Goal: Information Seeking & Learning: Check status

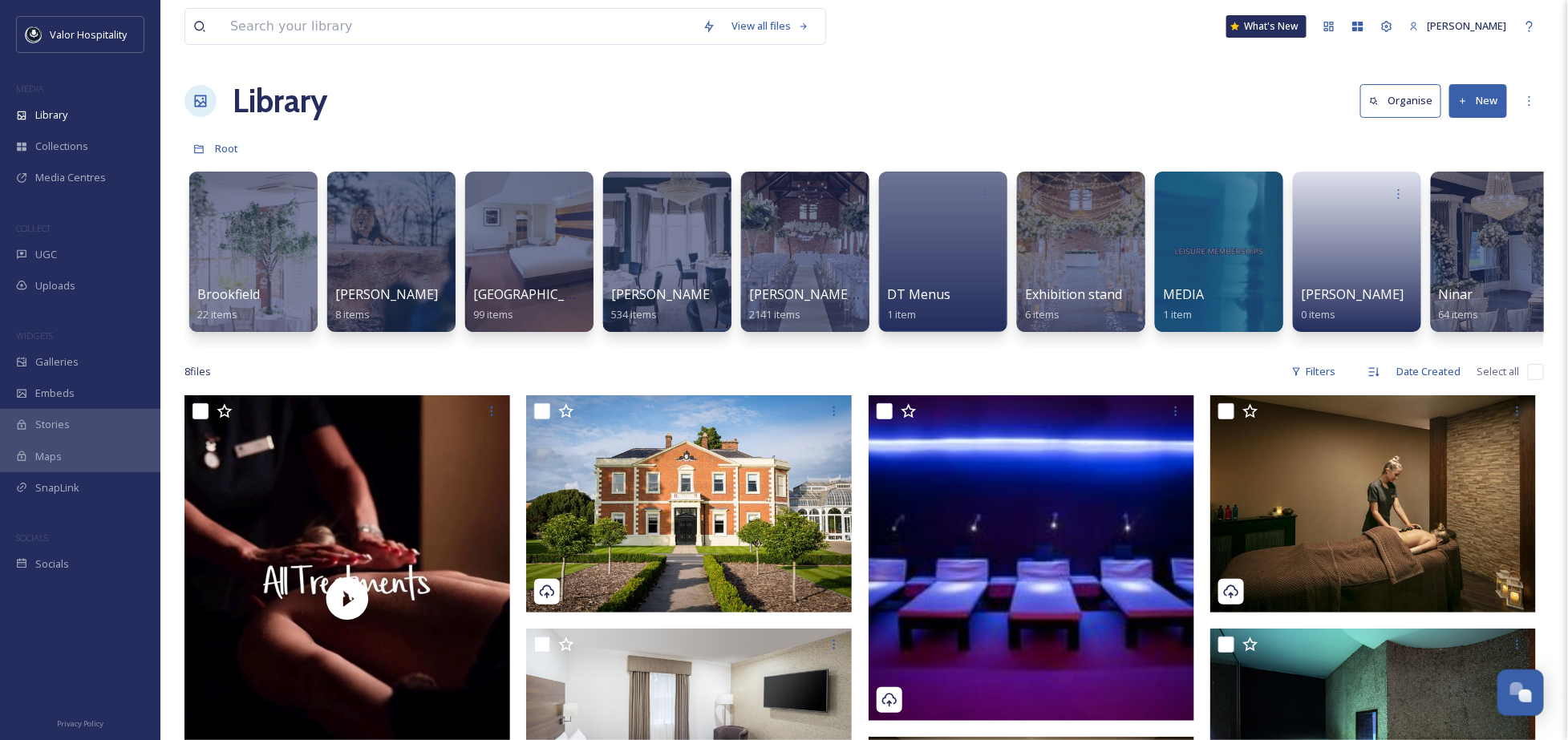
drag, startPoint x: 802, startPoint y: 105, endPoint x: 718, endPoint y: 7, distance: 129.1
click at [799, 104] on div "Library Organise New" at bounding box center [864, 101] width 1359 height 48
click at [70, 365] on span "Galleries" at bounding box center [56, 362] width 44 height 15
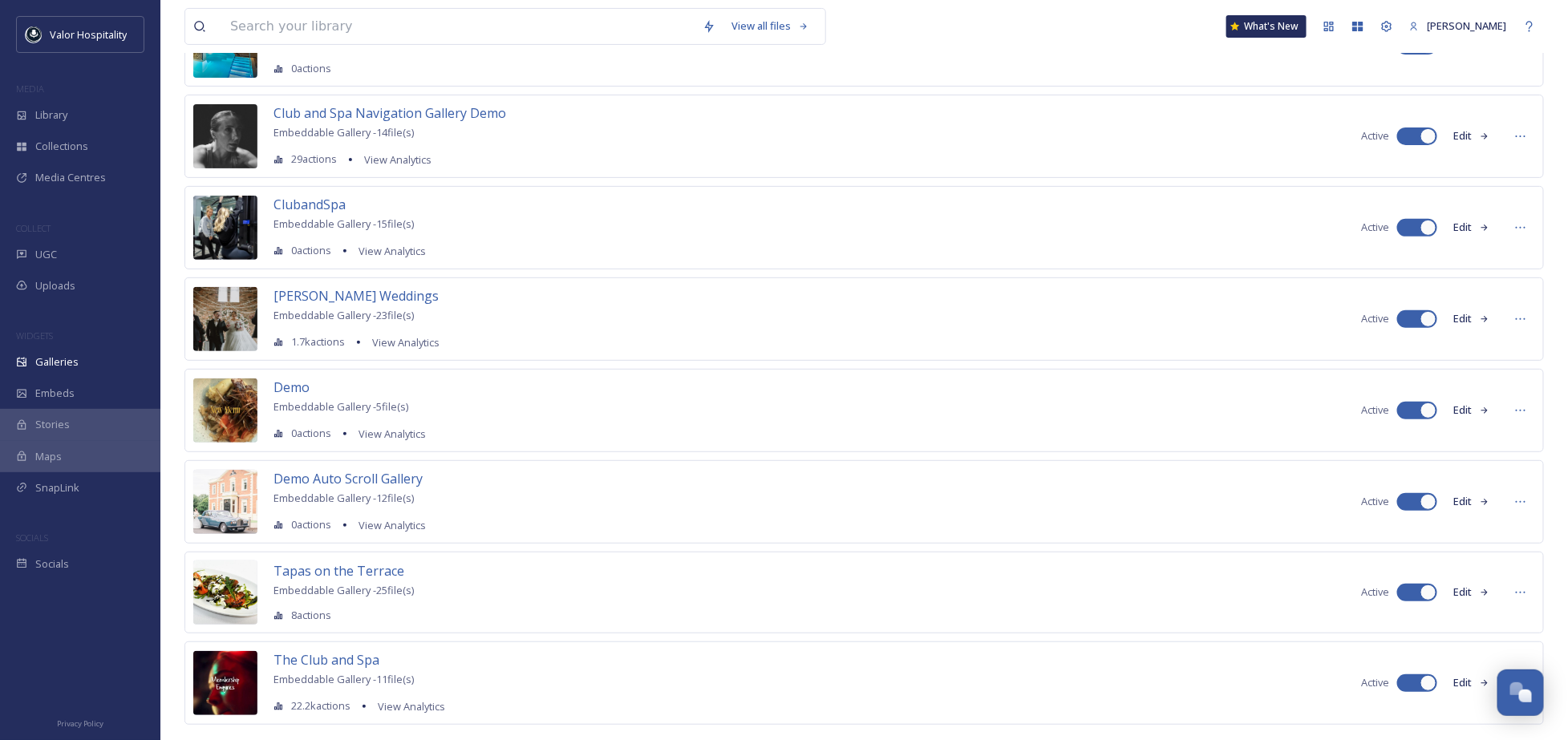
scroll to position [181, 0]
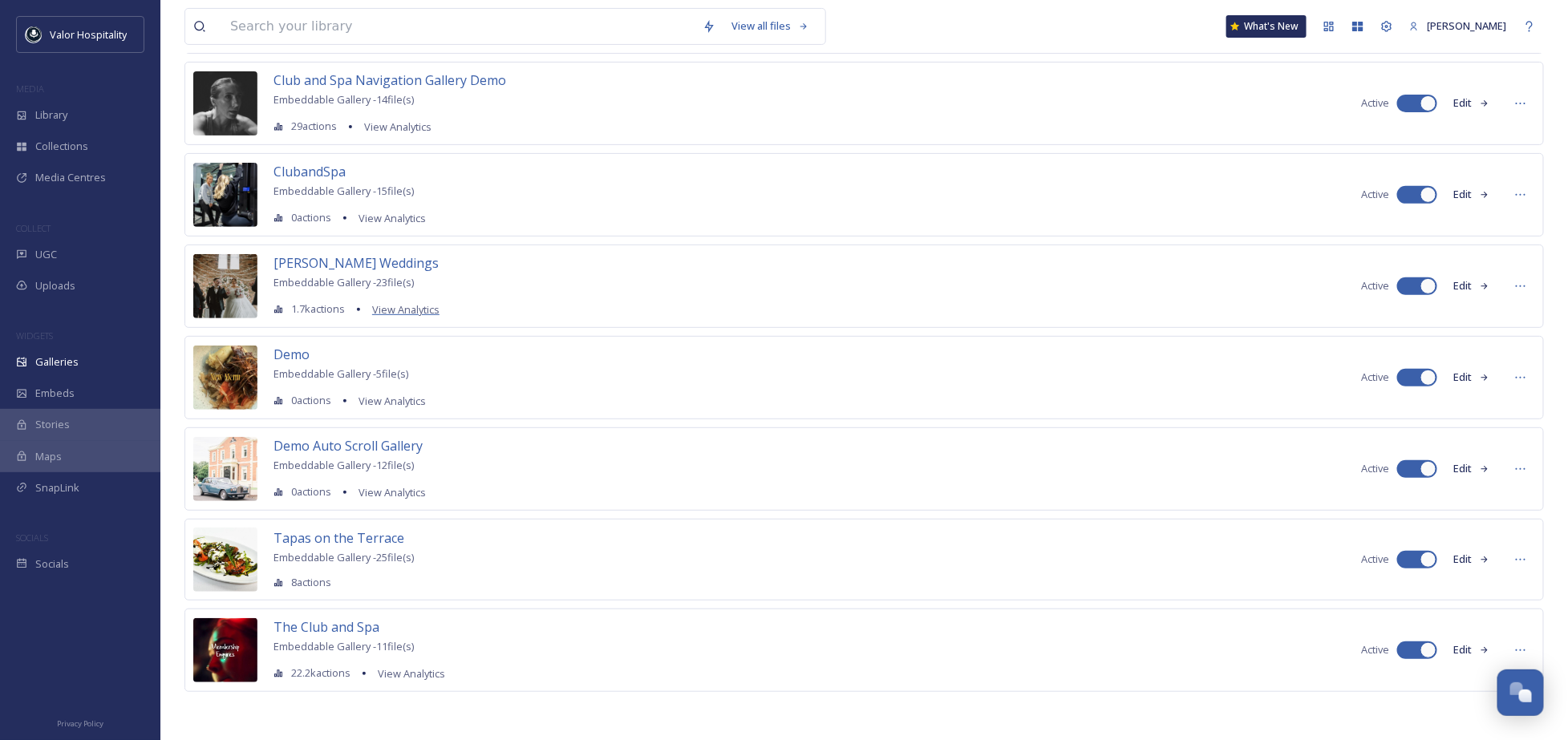
click at [414, 306] on span "View Analytics" at bounding box center [405, 309] width 68 height 15
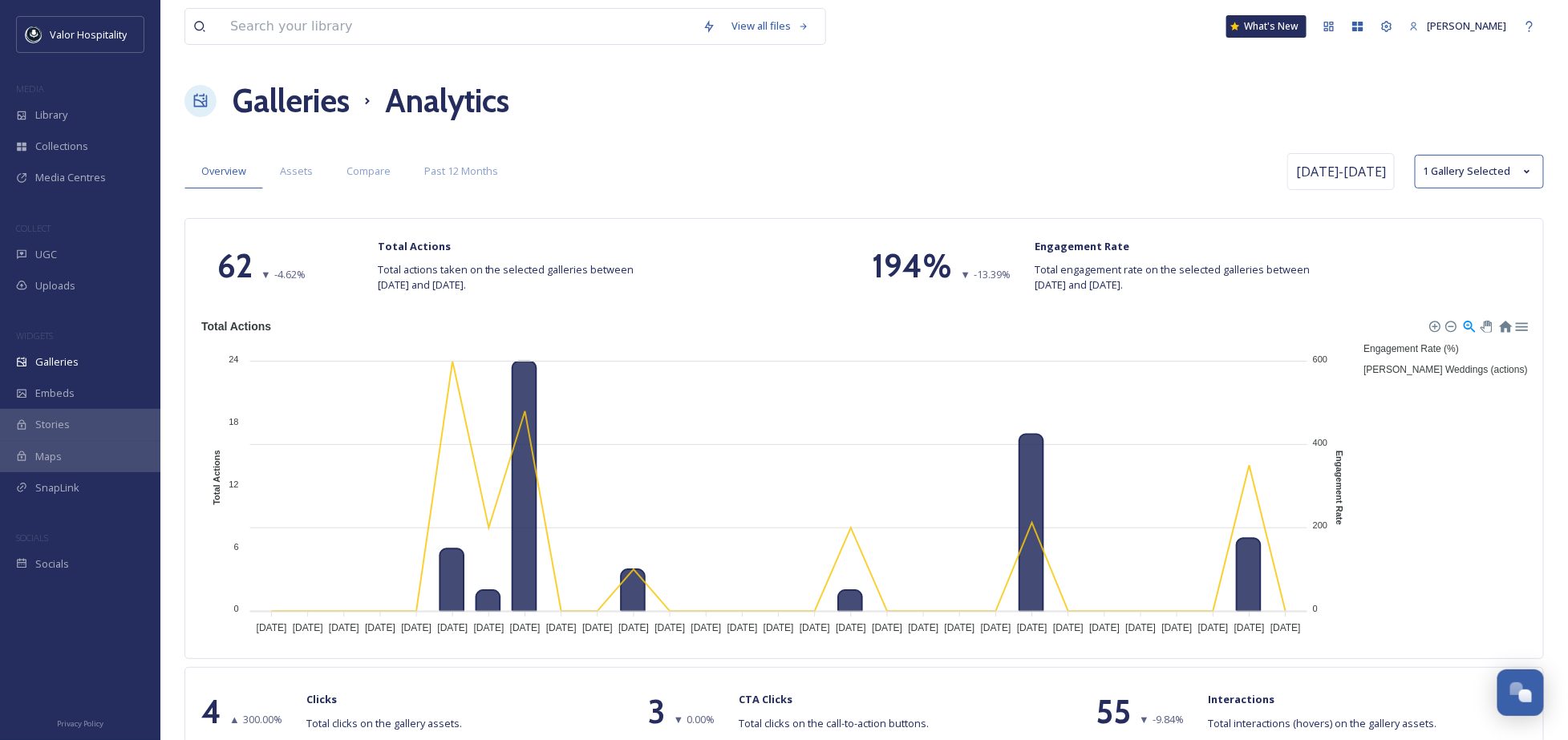
click at [279, 181] on div "Assets" at bounding box center [296, 171] width 67 height 33
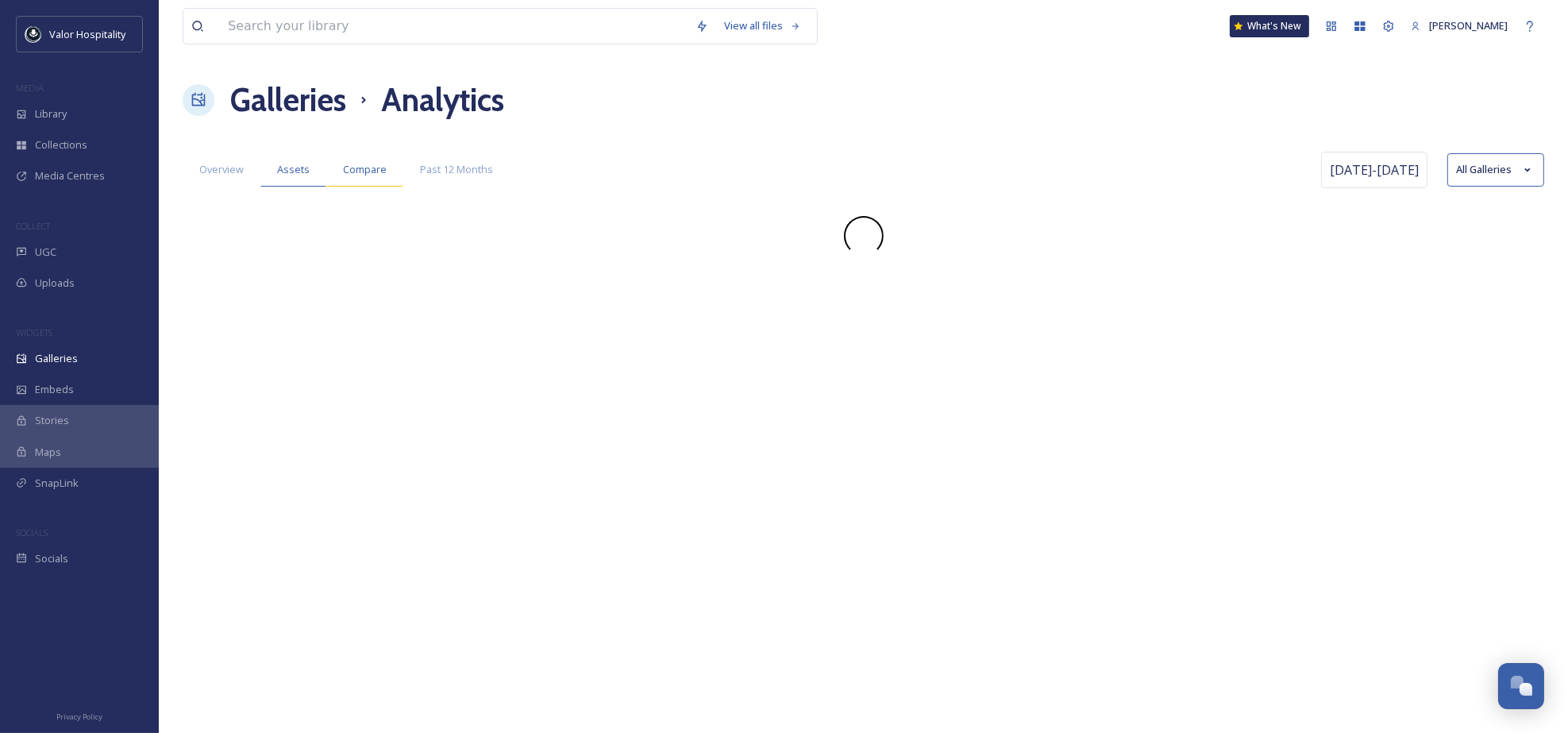
click at [381, 171] on span "Compare" at bounding box center [365, 169] width 44 height 15
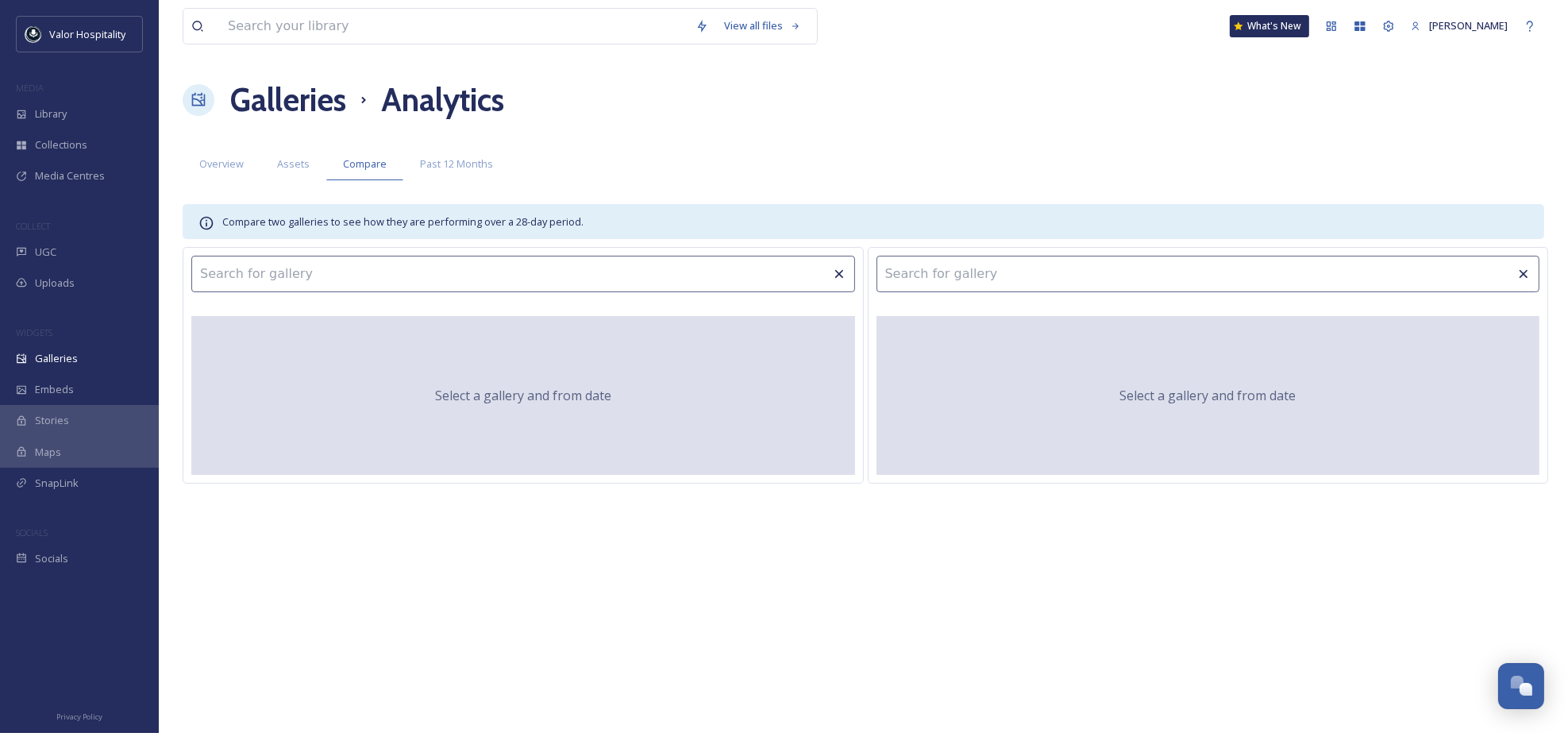
click at [444, 280] on input at bounding box center [524, 274] width 664 height 36
click at [385, 276] on input "wed" at bounding box center [524, 274] width 664 height 36
type input "wed"
click at [705, 120] on div "Galleries Analytics" at bounding box center [864, 100] width 1362 height 47
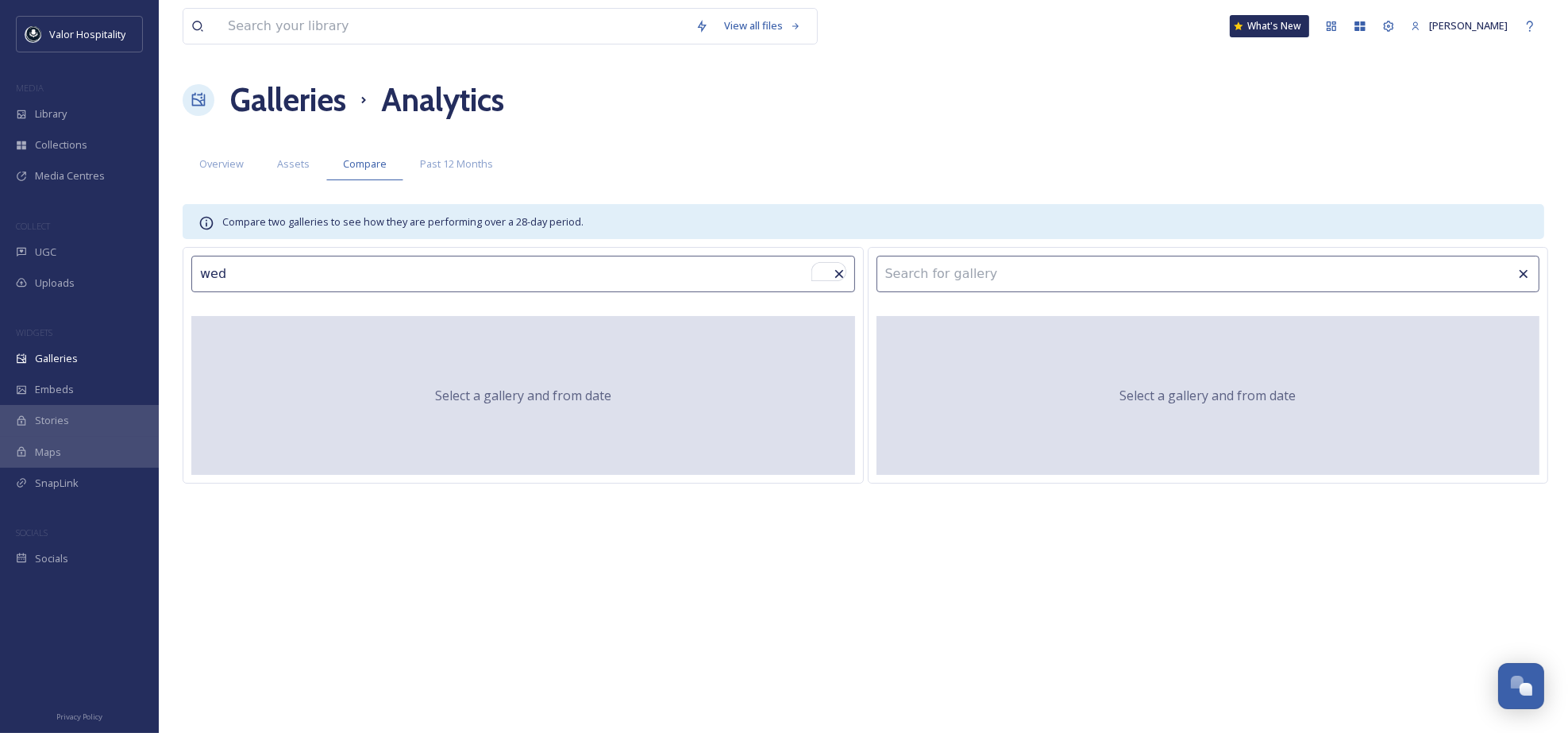
click at [705, 120] on div "Galleries Analytics" at bounding box center [864, 100] width 1362 height 47
click at [80, 349] on div "Galleries" at bounding box center [79, 358] width 158 height 31
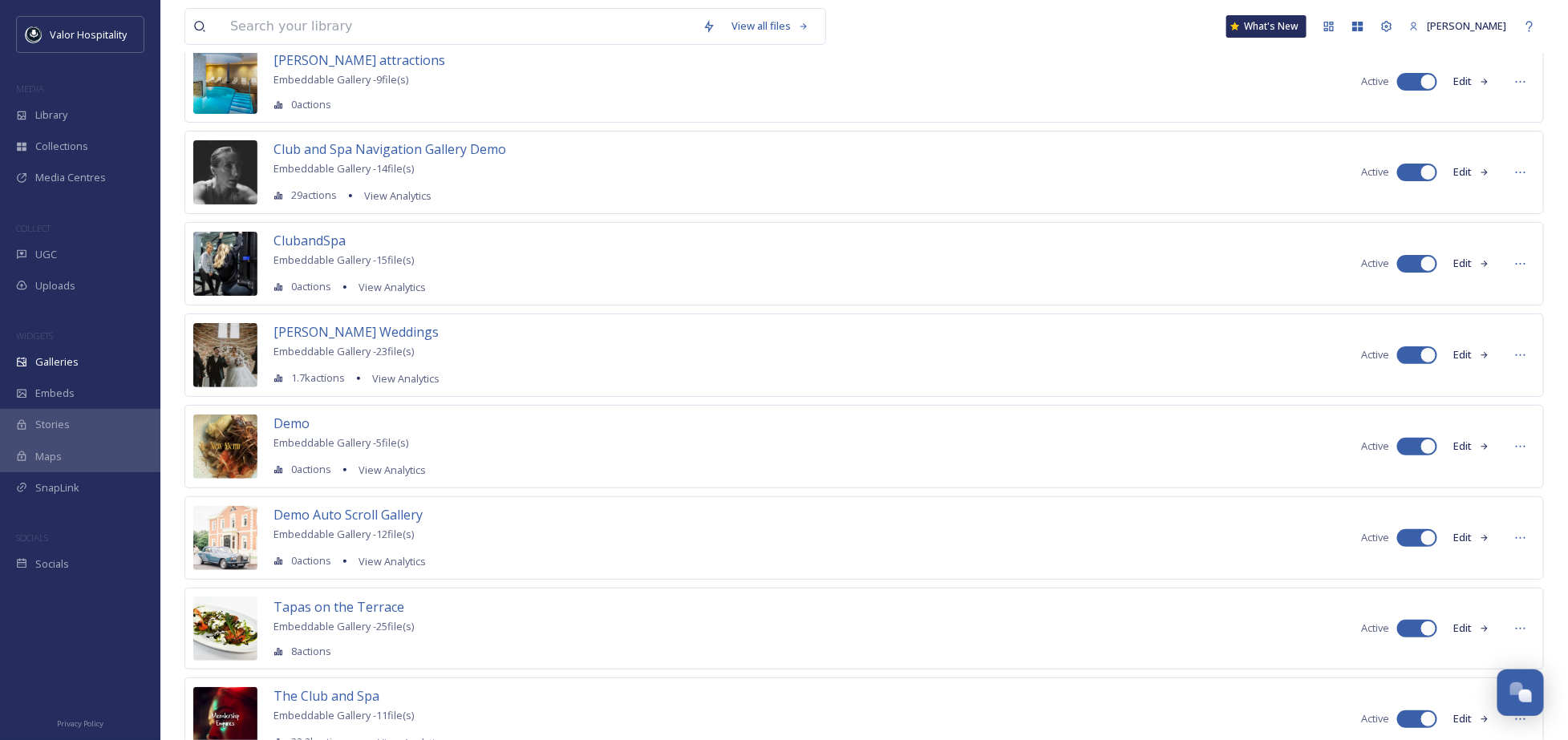
scroll to position [181, 0]
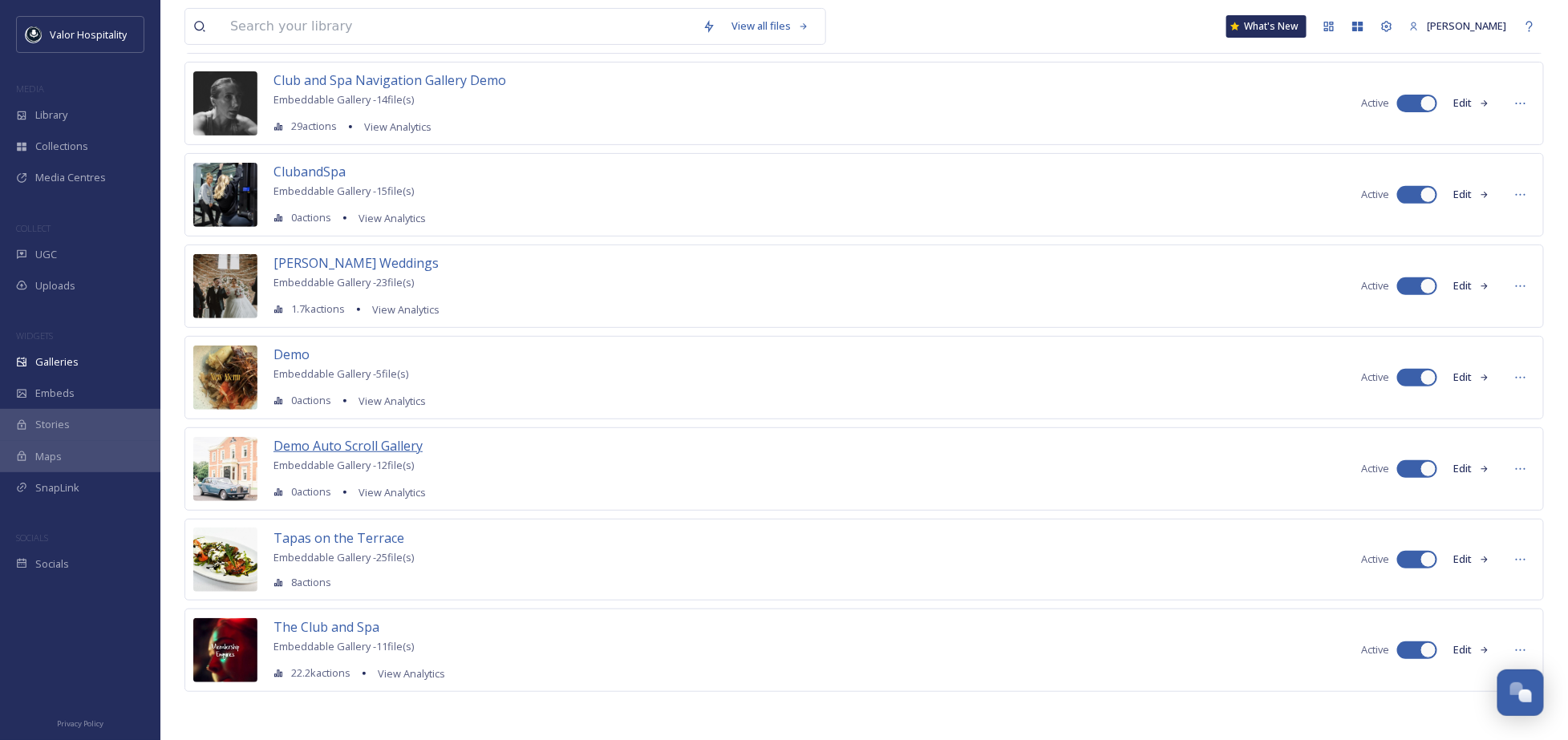
click at [347, 444] on span "Demo Auto Scroll Gallery" at bounding box center [348, 446] width 149 height 18
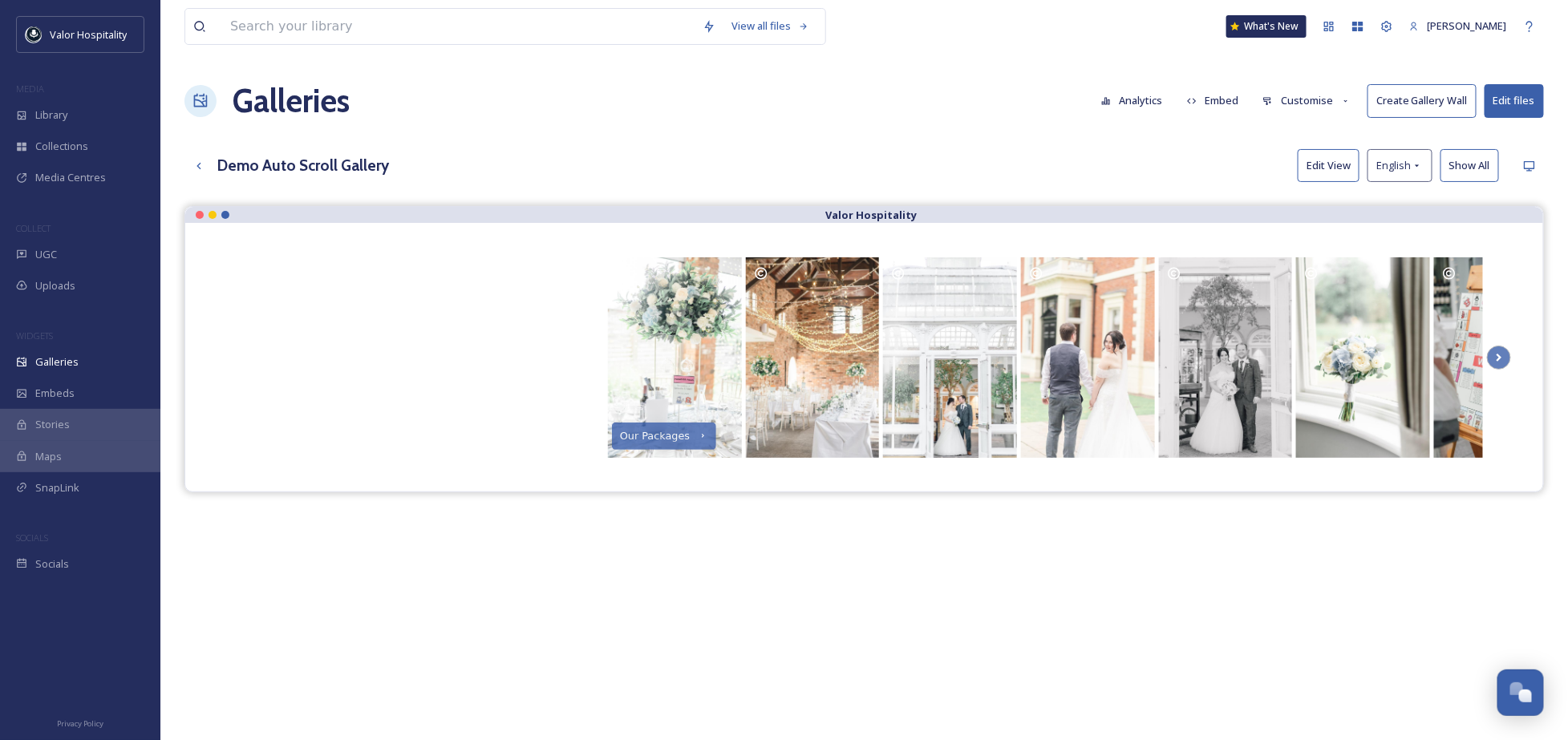
click at [1334, 166] on button "Edit View" at bounding box center [1328, 165] width 62 height 33
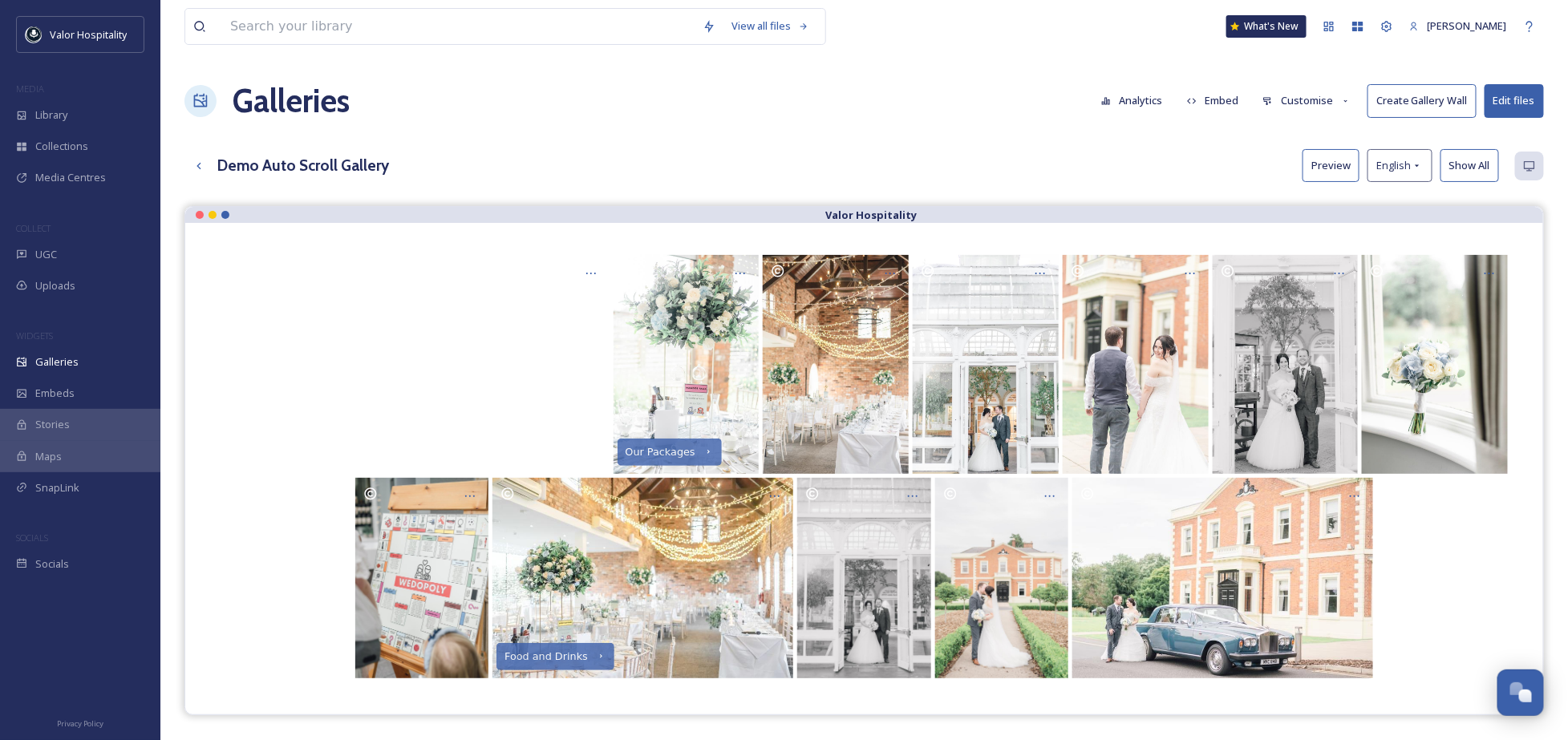
click at [1344, 163] on button "Preview" at bounding box center [1330, 165] width 57 height 33
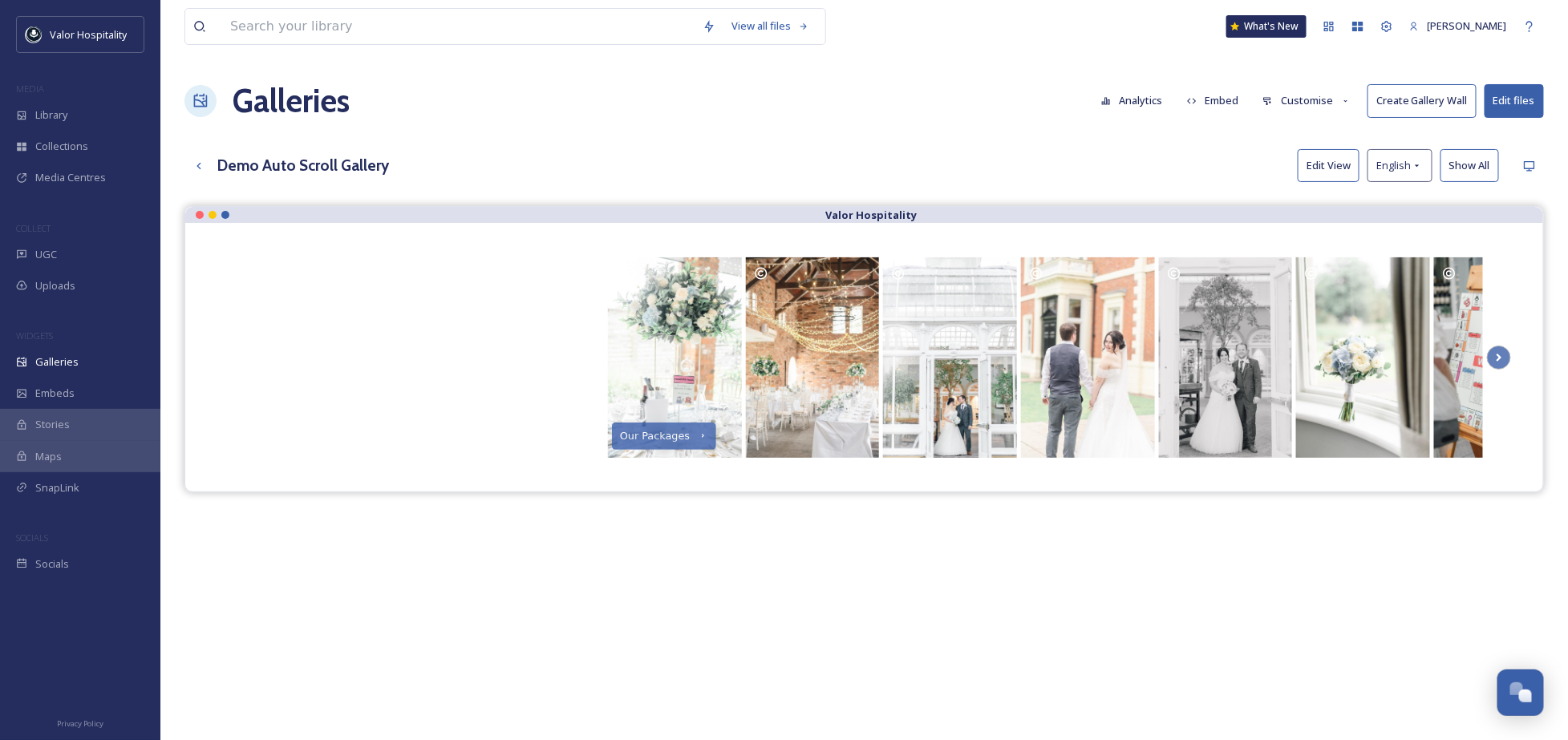
click at [1326, 180] on button "Edit View" at bounding box center [1328, 165] width 62 height 33
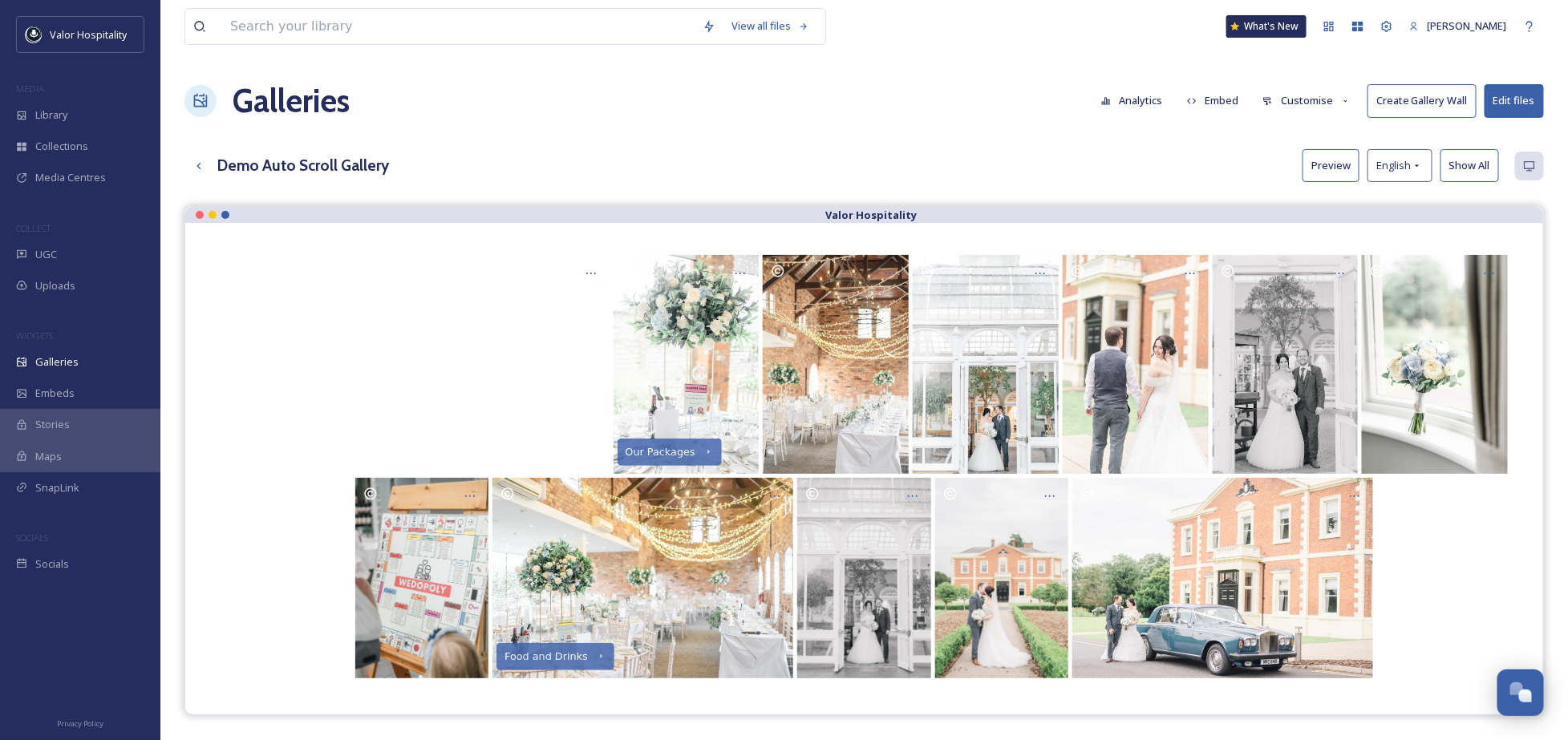
click at [1328, 164] on button "Preview" at bounding box center [1330, 165] width 57 height 33
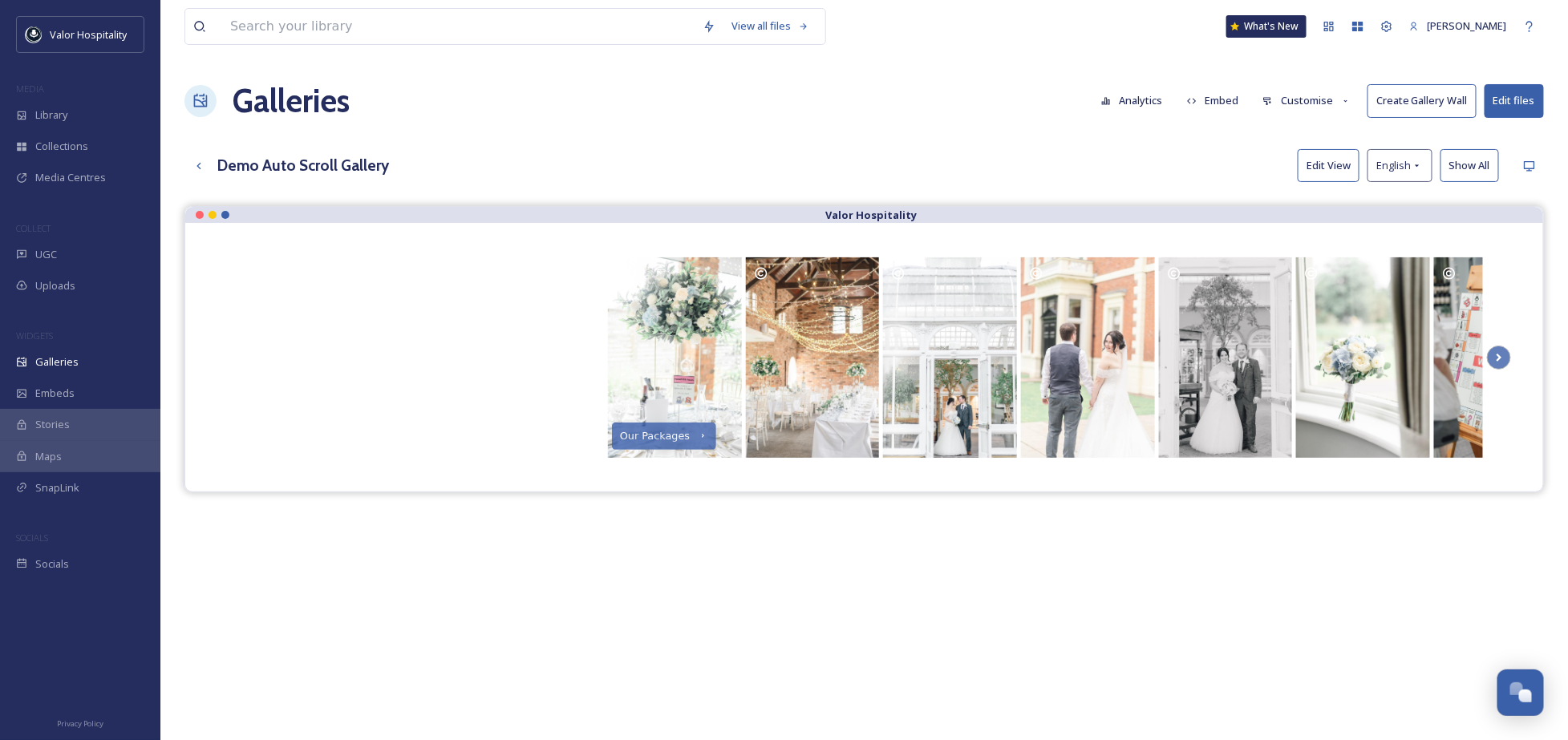
click at [1463, 163] on button "Show All" at bounding box center [1470, 165] width 58 height 33
click at [1463, 163] on button "Reset" at bounding box center [1476, 165] width 46 height 33
click at [1496, 92] on button "Edit files" at bounding box center [1513, 100] width 59 height 33
click at [1233, 152] on div "Demo Auto Scroll Gallery Edit View English Show All" at bounding box center [864, 165] width 1359 height 33
click at [413, 131] on div "View all files What's New Ninar Elkak Galleries Analytics Embed Customise Creat…" at bounding box center [863, 485] width 1407 height 970
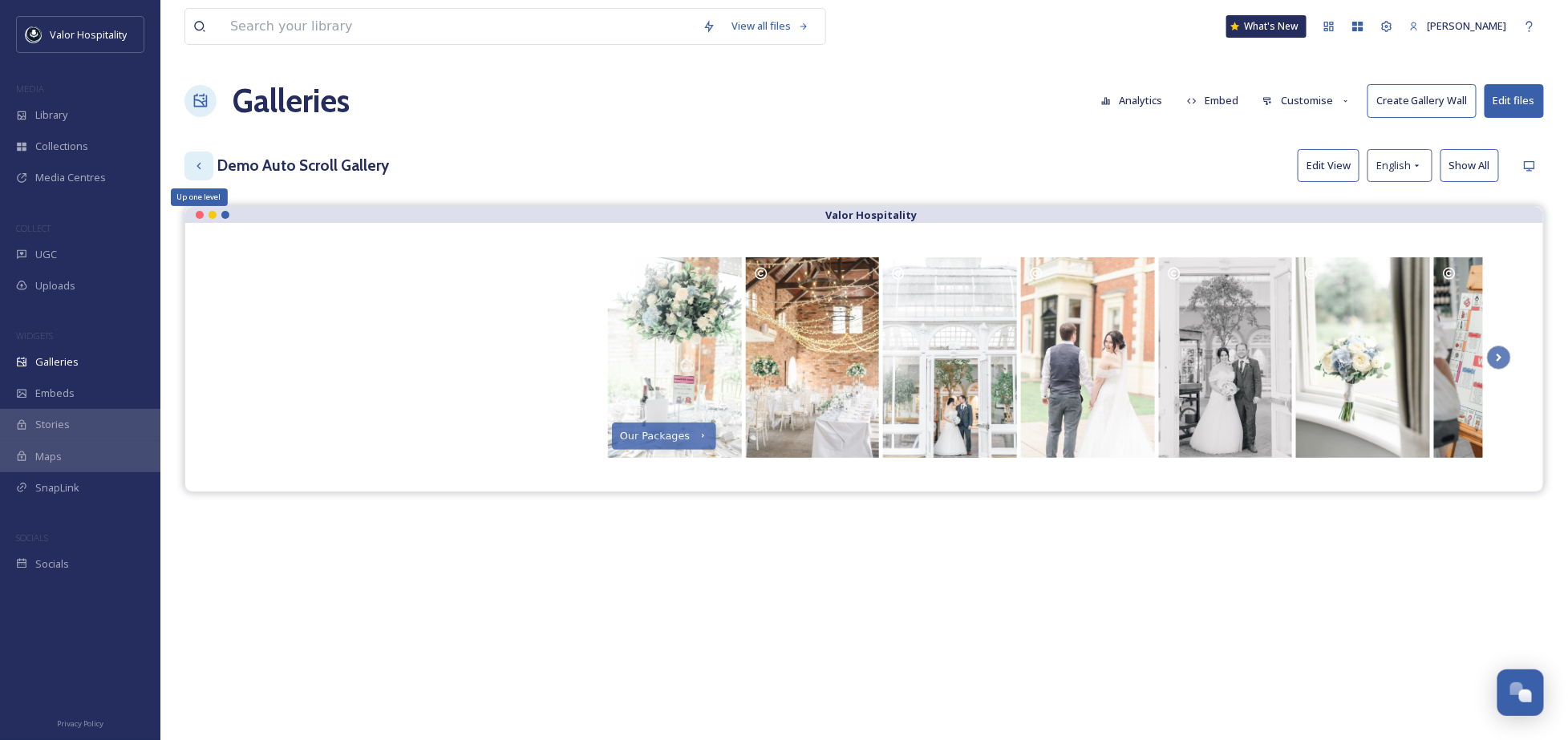
click at [204, 169] on icon at bounding box center [198, 166] width 13 height 13
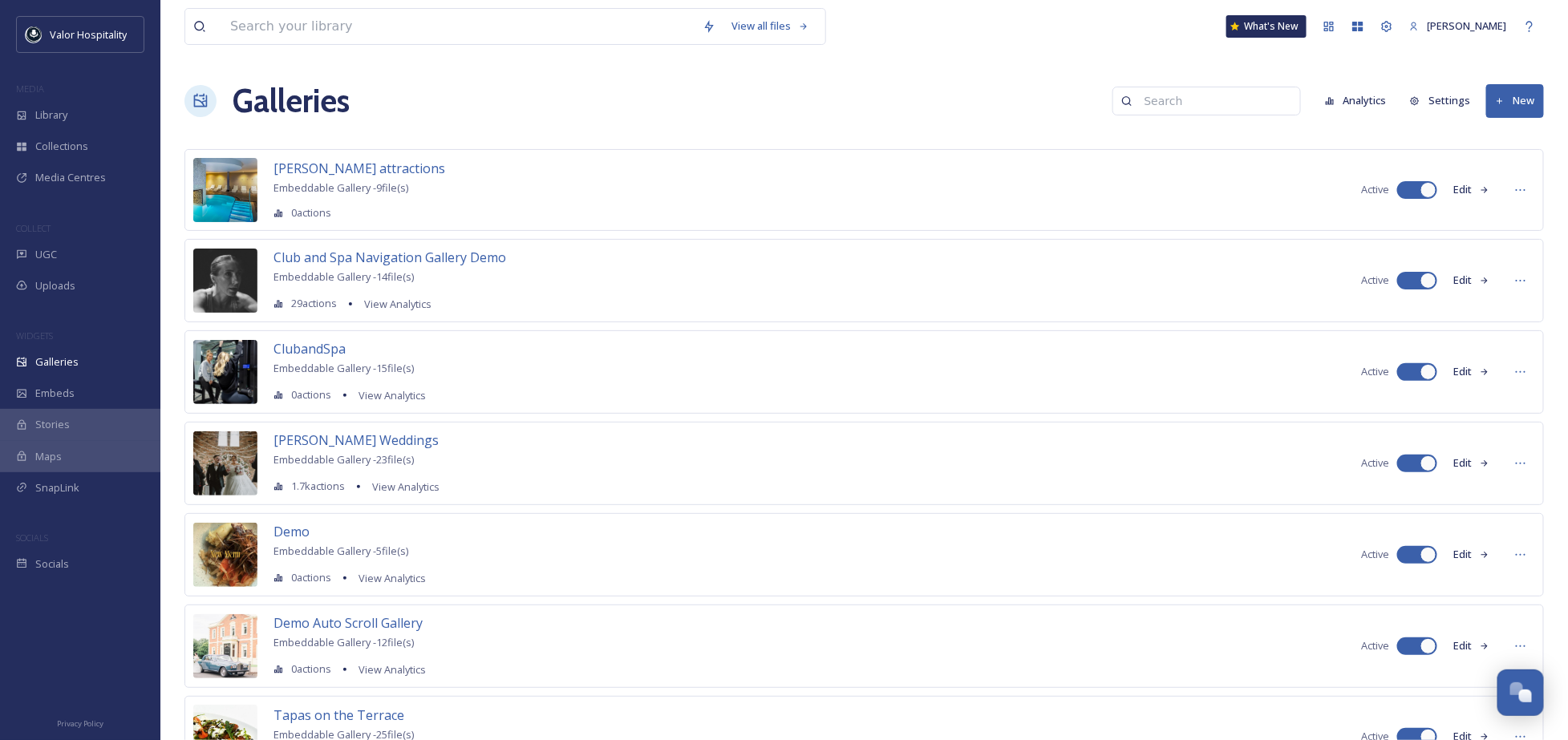
click at [1506, 92] on button "New" at bounding box center [1514, 100] width 57 height 33
click at [1510, 139] on span "Gallery" at bounding box center [1518, 139] width 33 height 15
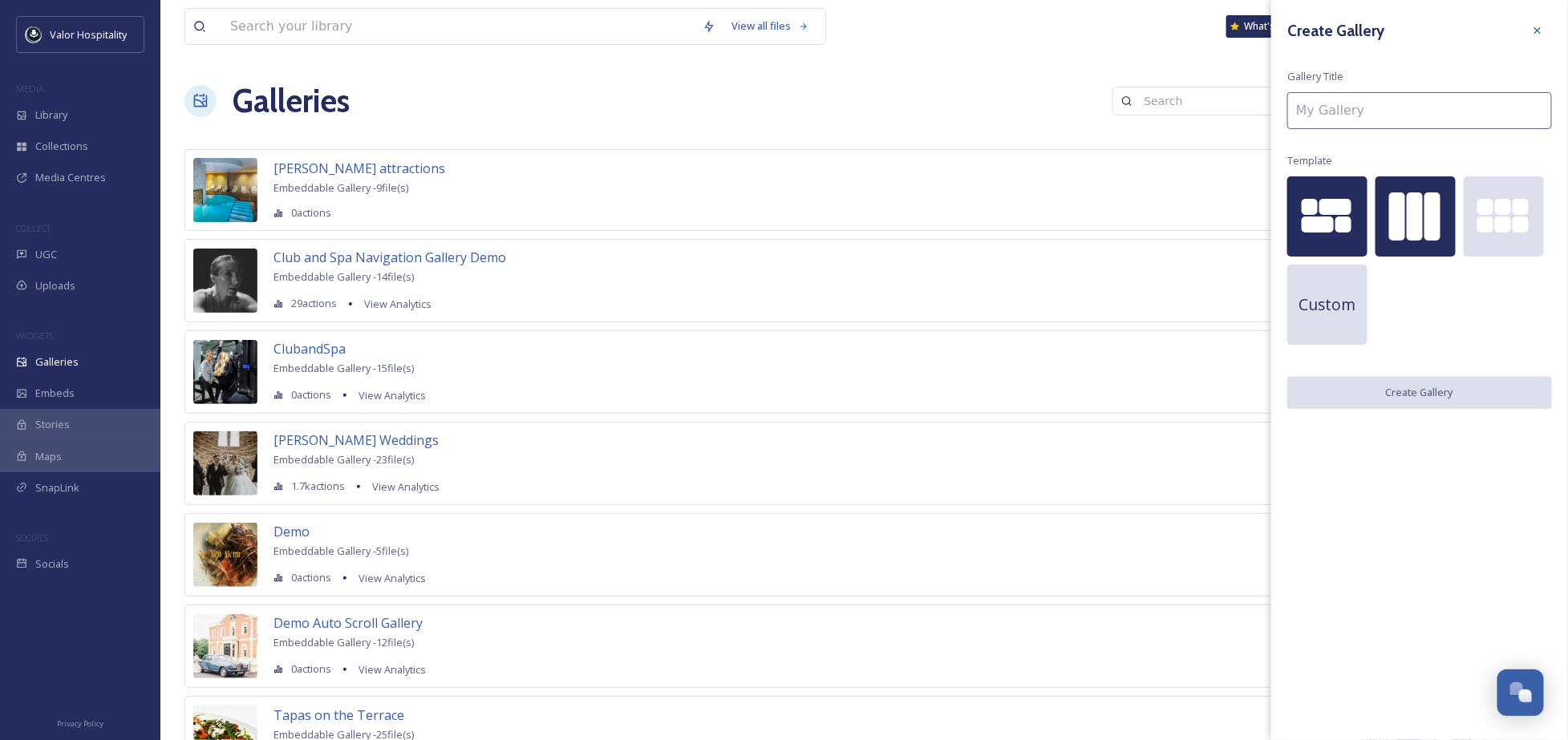
click at [1376, 217] on div at bounding box center [1416, 216] width 80 height 80
click at [1402, 89] on div "Create Gallery Gallery Title Template Custom Create Gallery" at bounding box center [1419, 212] width 297 height 425
click at [949, 96] on div "Galleries Analytics Settings New" at bounding box center [864, 101] width 1359 height 48
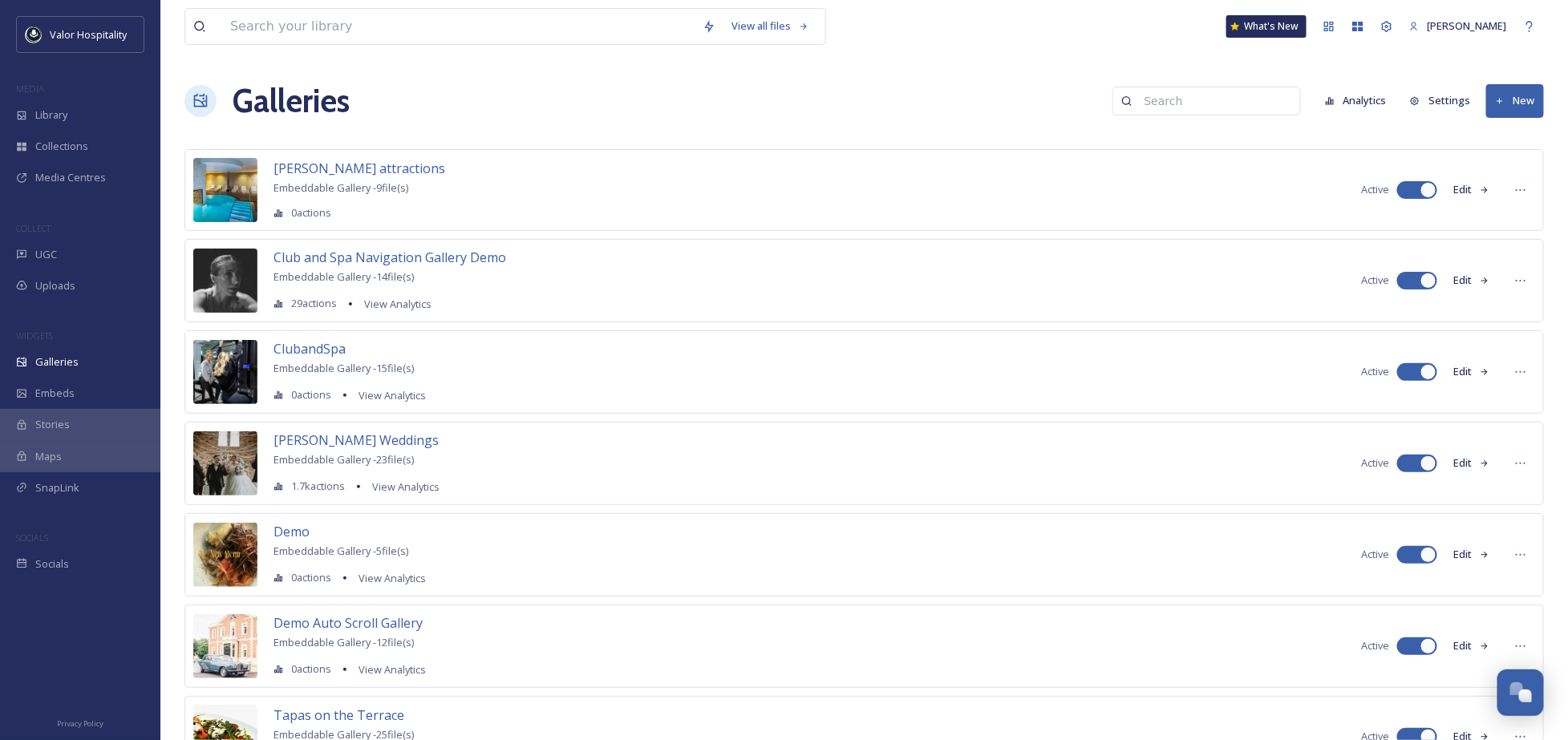
click at [837, 86] on div "Galleries Analytics Settings New" at bounding box center [864, 101] width 1359 height 48
click at [83, 366] on div "Galleries" at bounding box center [80, 362] width 160 height 32
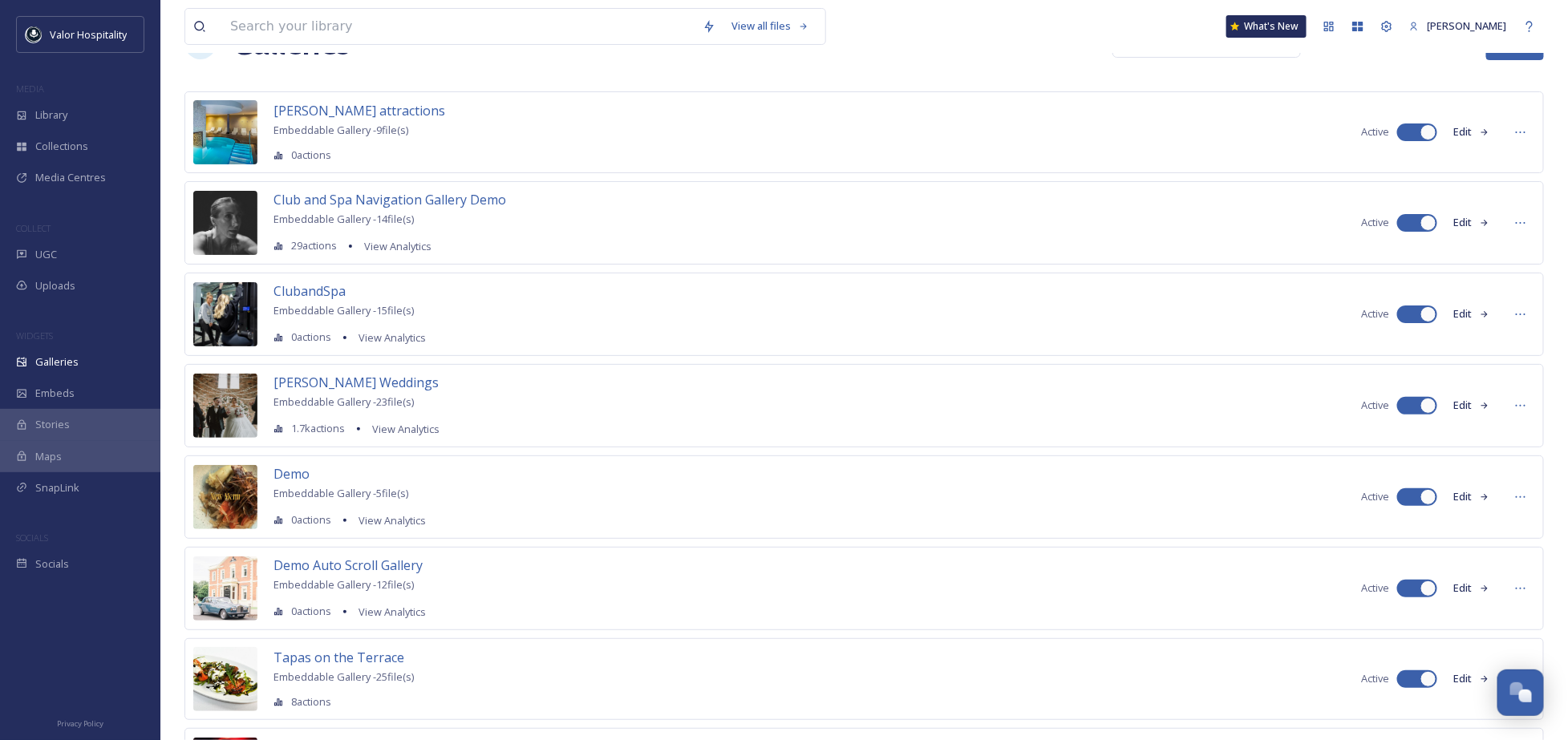
scroll to position [181, 0]
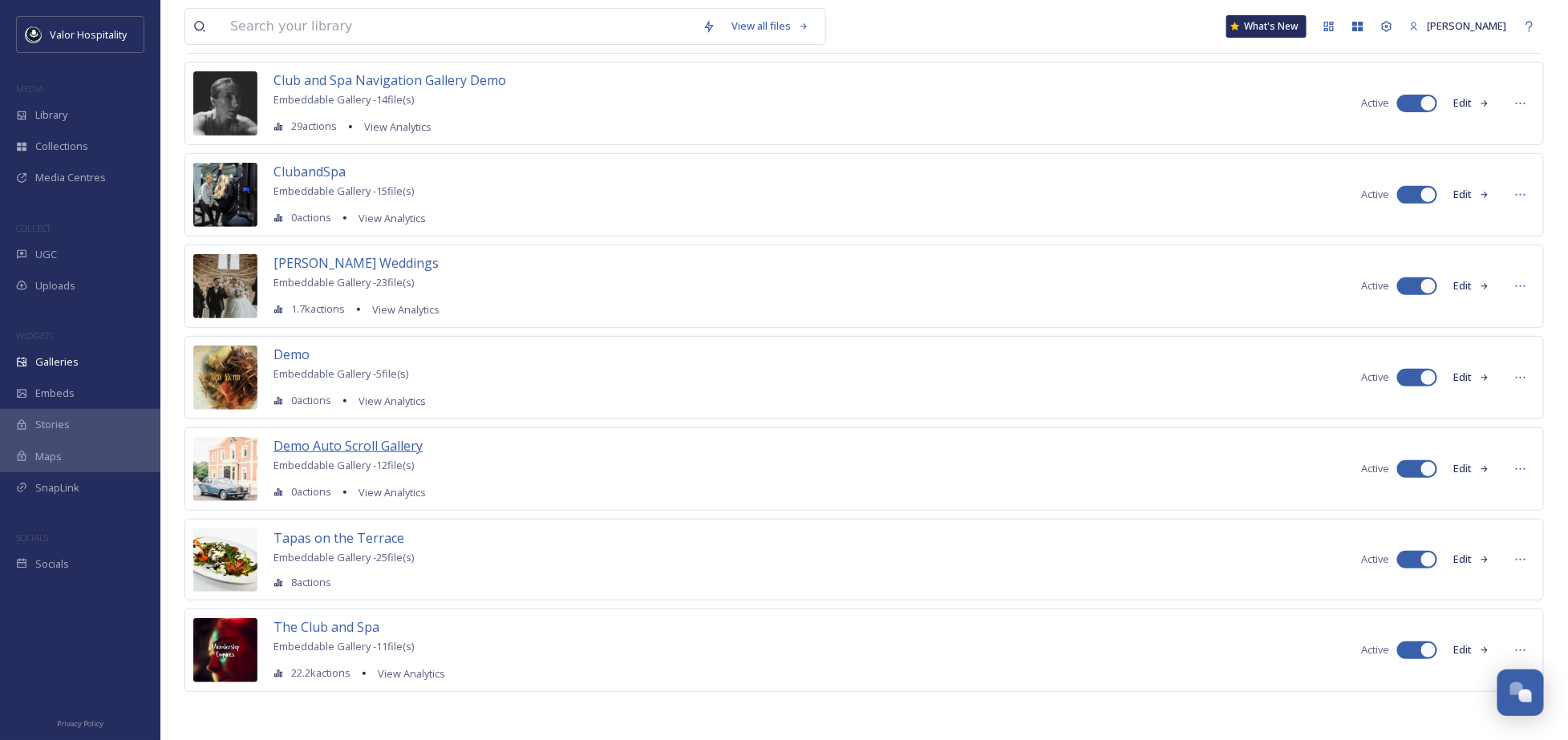
click at [334, 448] on span "Demo Auto Scroll Gallery" at bounding box center [348, 446] width 149 height 18
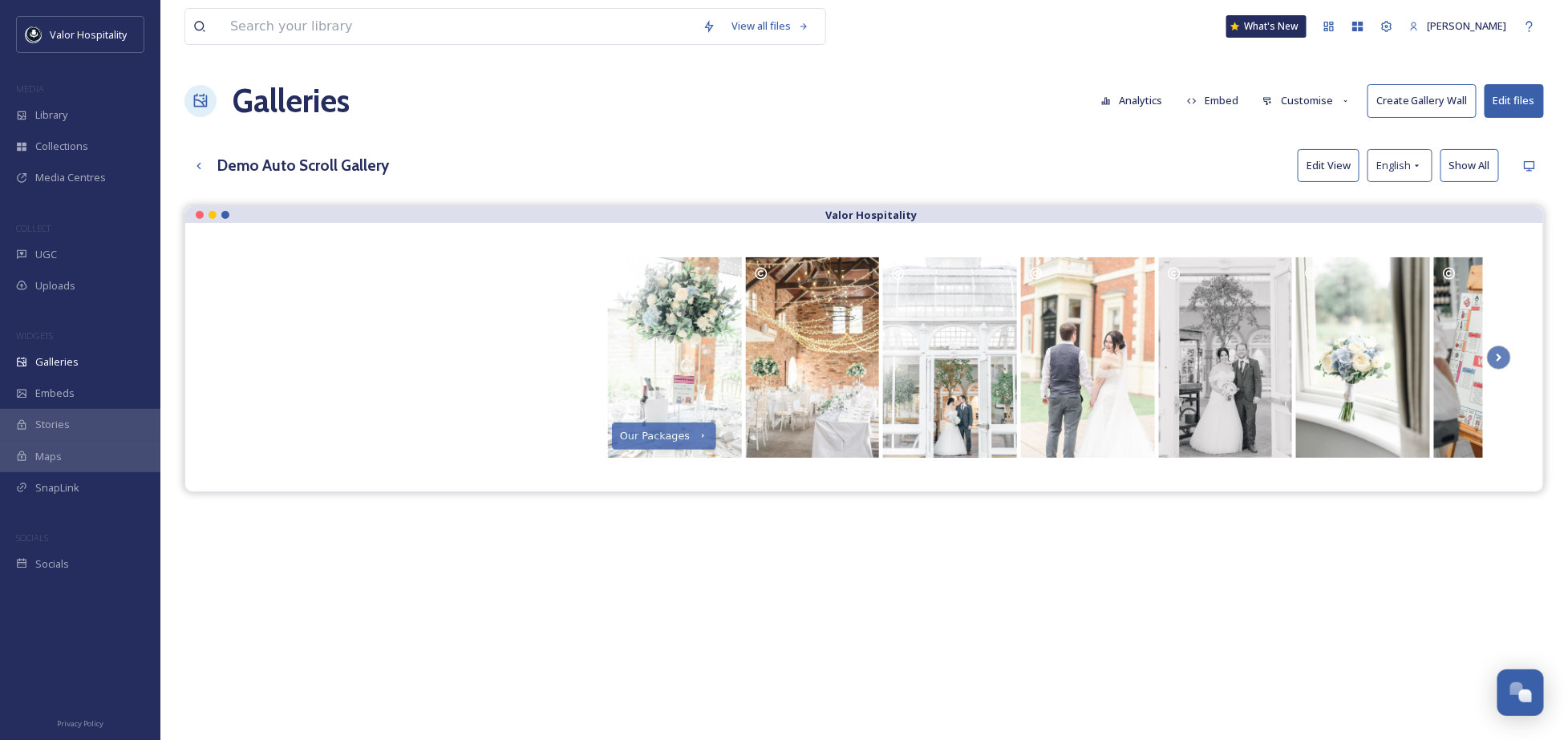
click at [1328, 101] on button "Customise" at bounding box center [1306, 100] width 105 height 32
click at [1316, 140] on div "Layout" at bounding box center [1311, 137] width 111 height 32
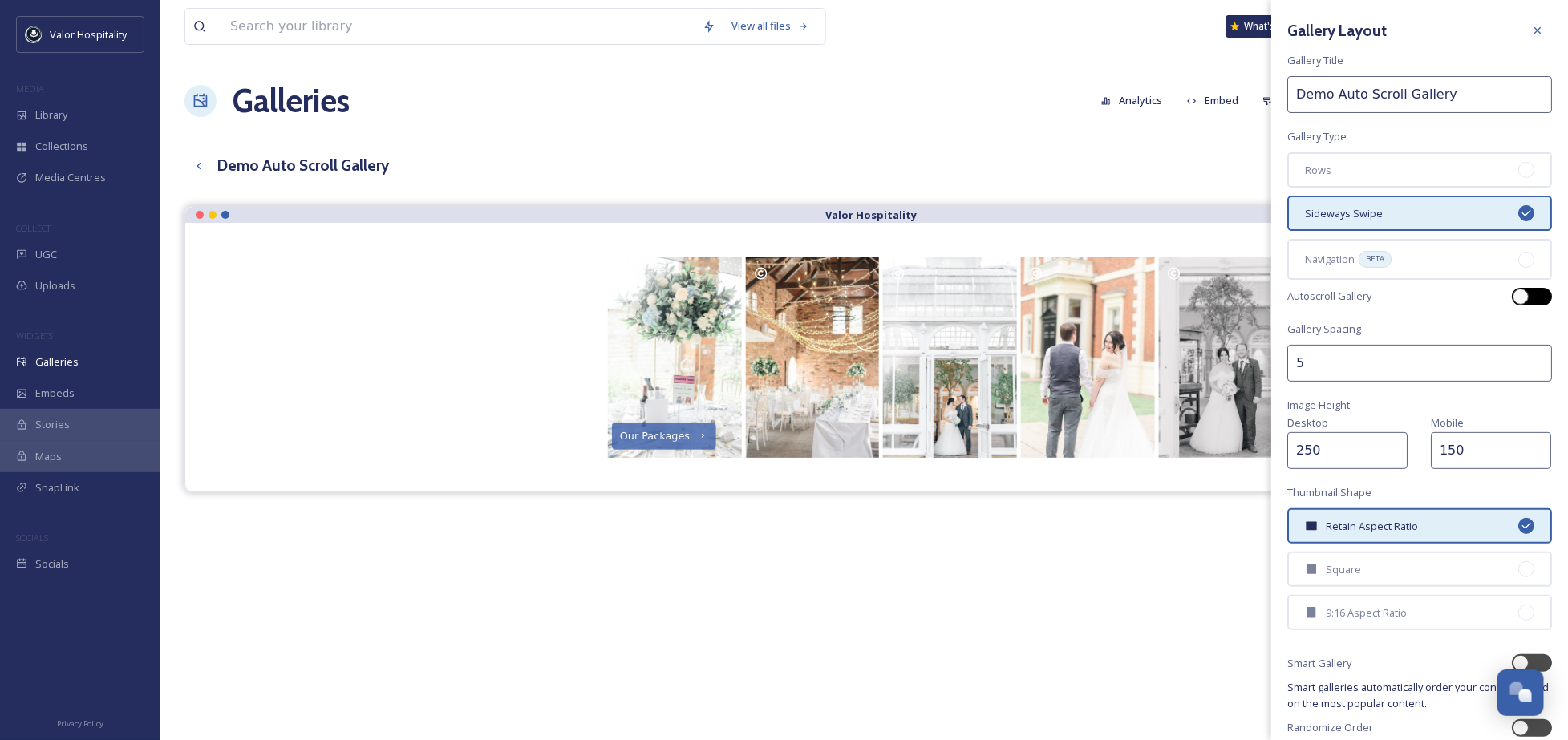
click at [1535, 295] on div at bounding box center [1539, 296] width 8 height 8
checkbox input "true"
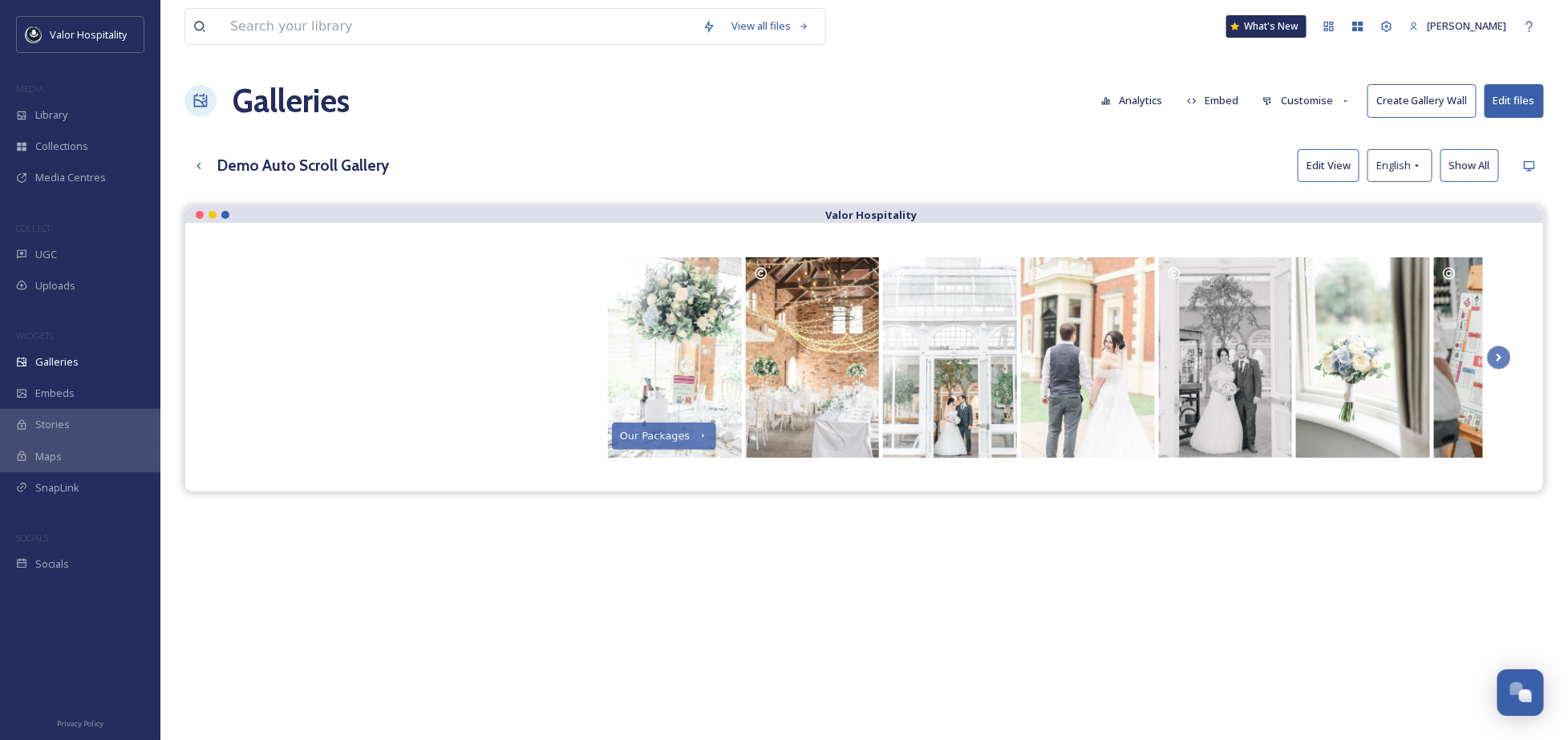
click at [1006, 539] on div "Valor Hospitality Our Packages Food and Drinks" at bounding box center [864, 576] width 1359 height 740
click at [1243, 156] on div "Demo Auto Scroll Gallery Edit View English Show All" at bounding box center [864, 165] width 1359 height 33
click at [1510, 107] on button "Edit files" at bounding box center [1513, 100] width 59 height 33
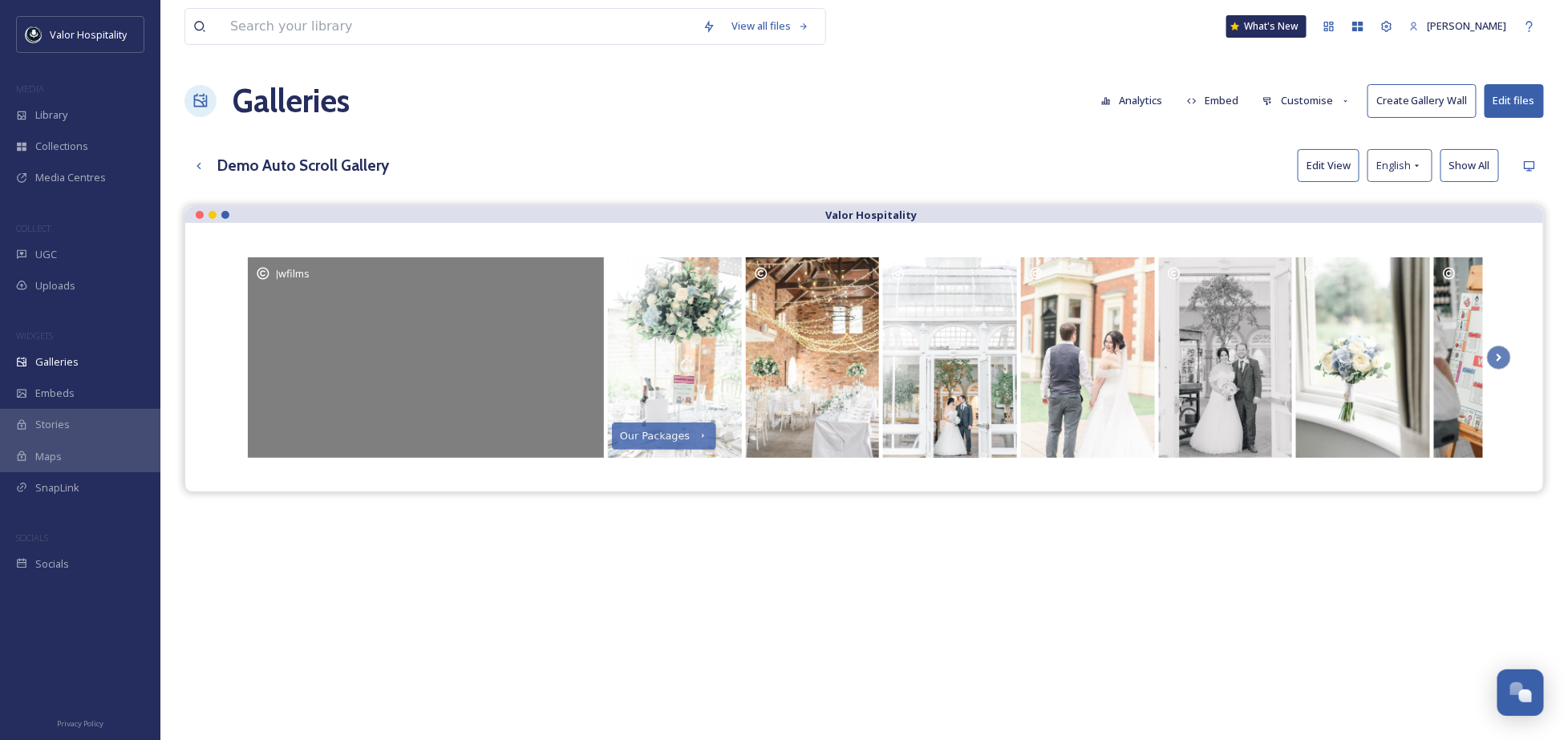
click at [503, 283] on div "Jwfilms" at bounding box center [426, 358] width 356 height 200
drag, startPoint x: 571, startPoint y: 279, endPoint x: 529, endPoint y: 293, distance: 44.3
click at [529, 293] on div "Jwfilms" at bounding box center [426, 358] width 356 height 200
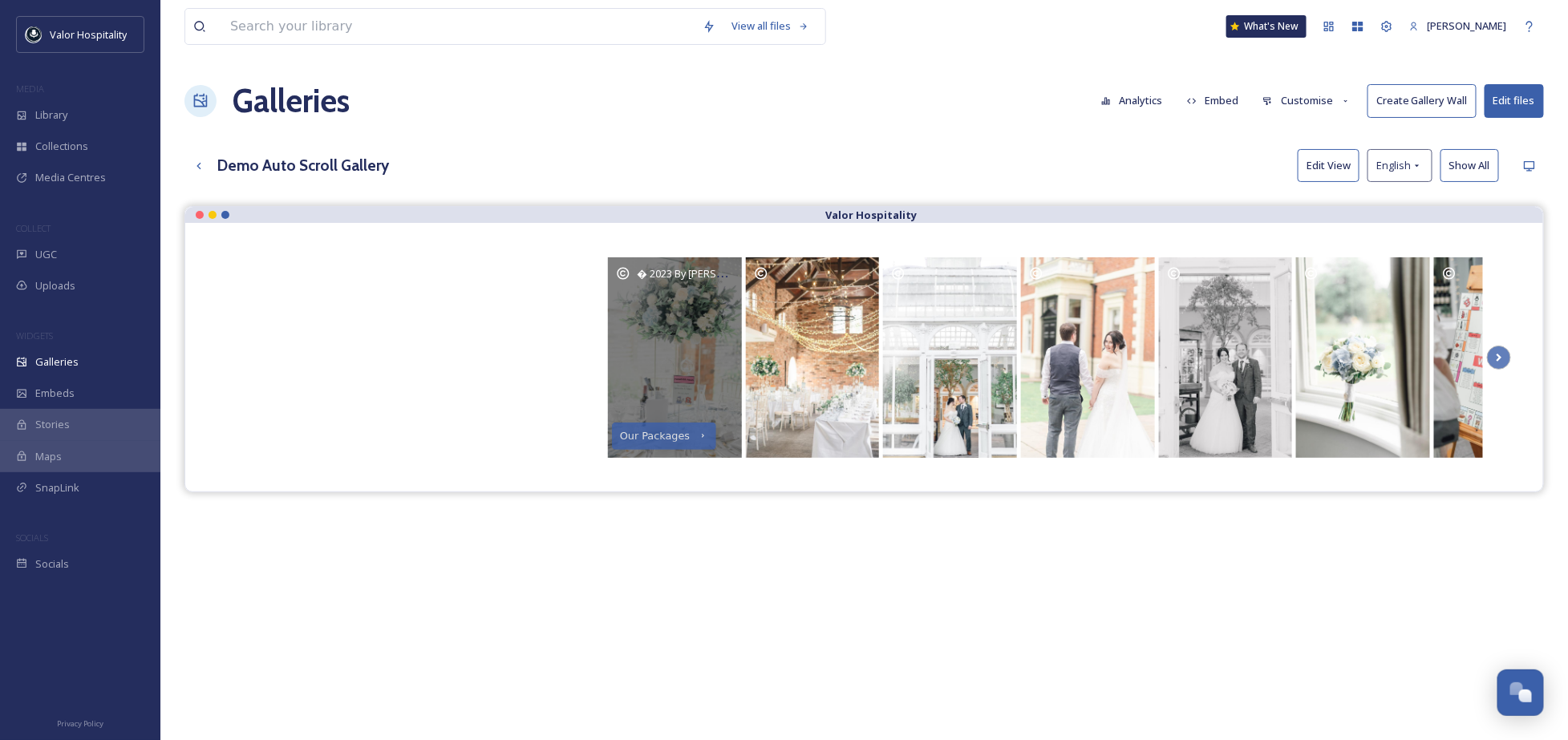
click at [617, 293] on div "� 2023 By Hannah photography, all rights reserved." at bounding box center [675, 358] width 134 height 200
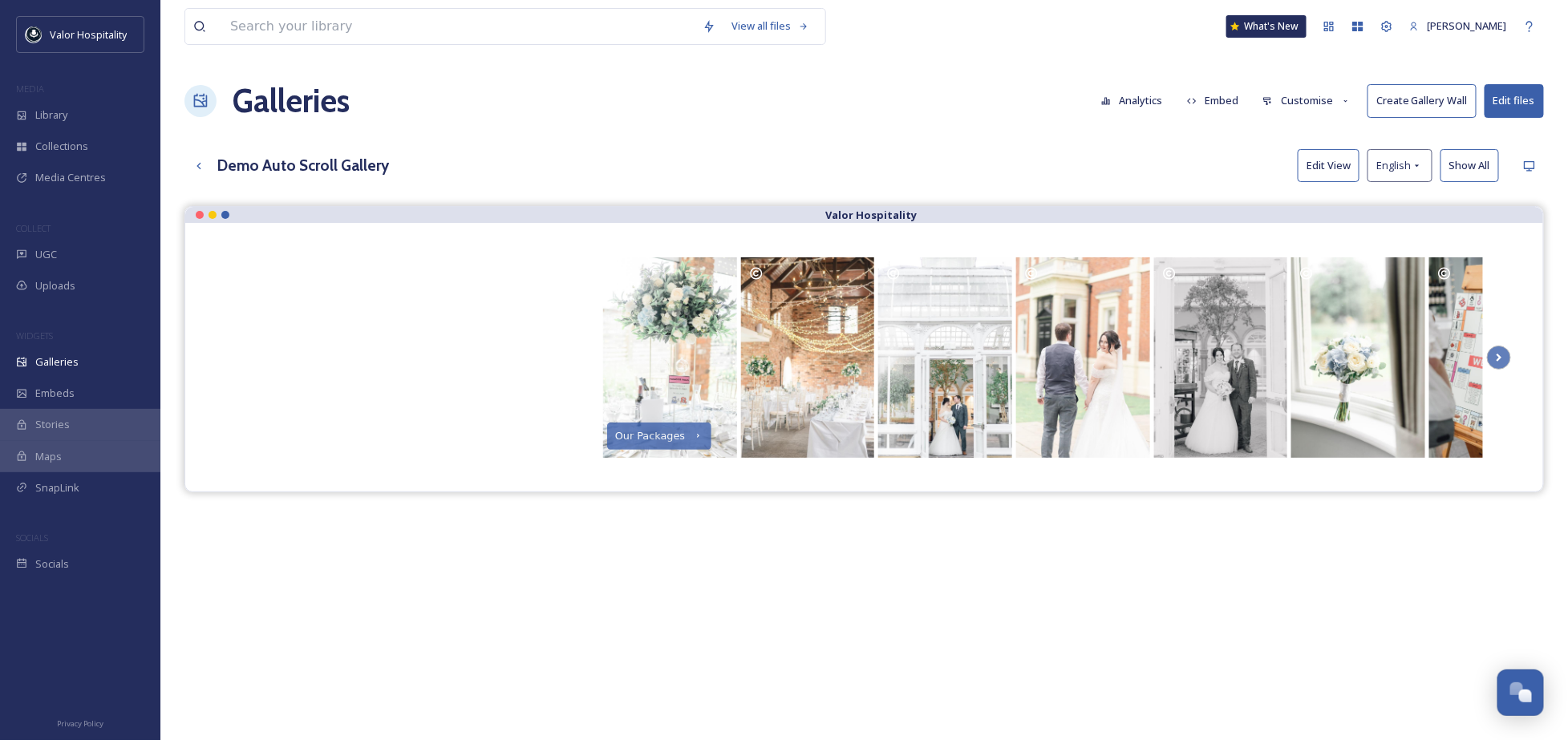
click at [1518, 86] on button "Edit files" at bounding box center [1513, 100] width 59 height 33
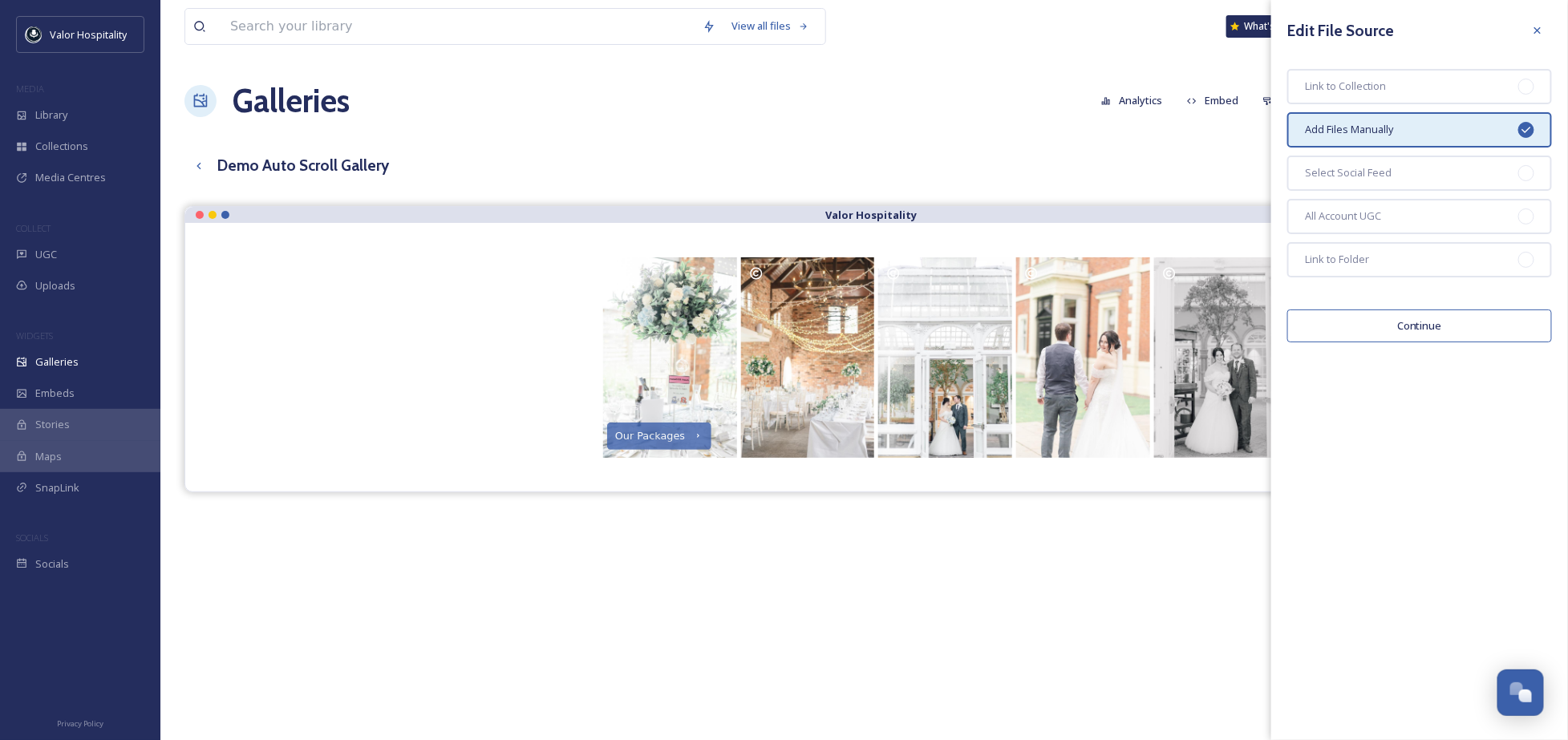
click at [1415, 317] on button "Continue" at bounding box center [1419, 326] width 264 height 33
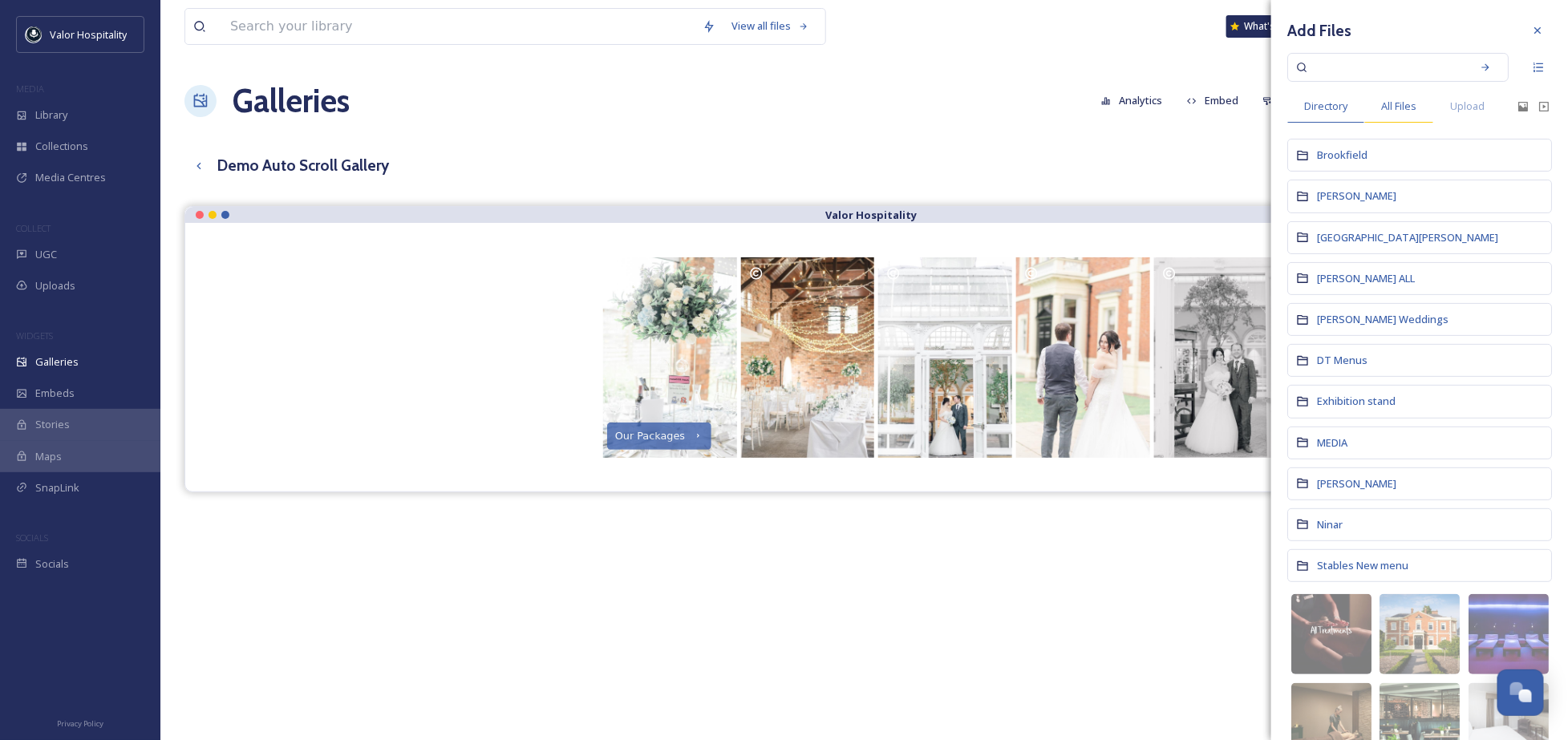
click at [1411, 110] on span "All Files" at bounding box center [1398, 106] width 35 height 15
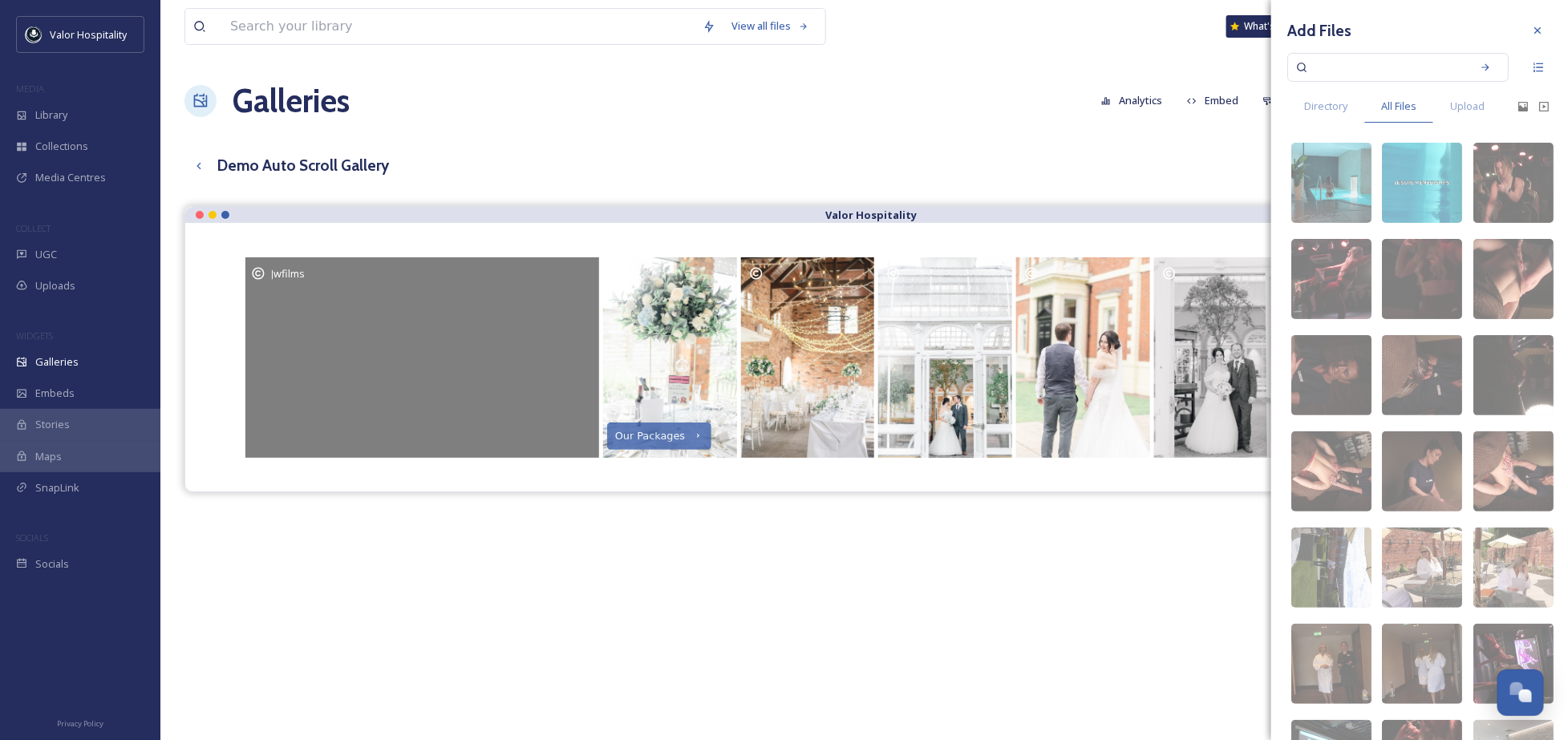
click at [469, 314] on div "Jwfilms" at bounding box center [421, 358] width 356 height 200
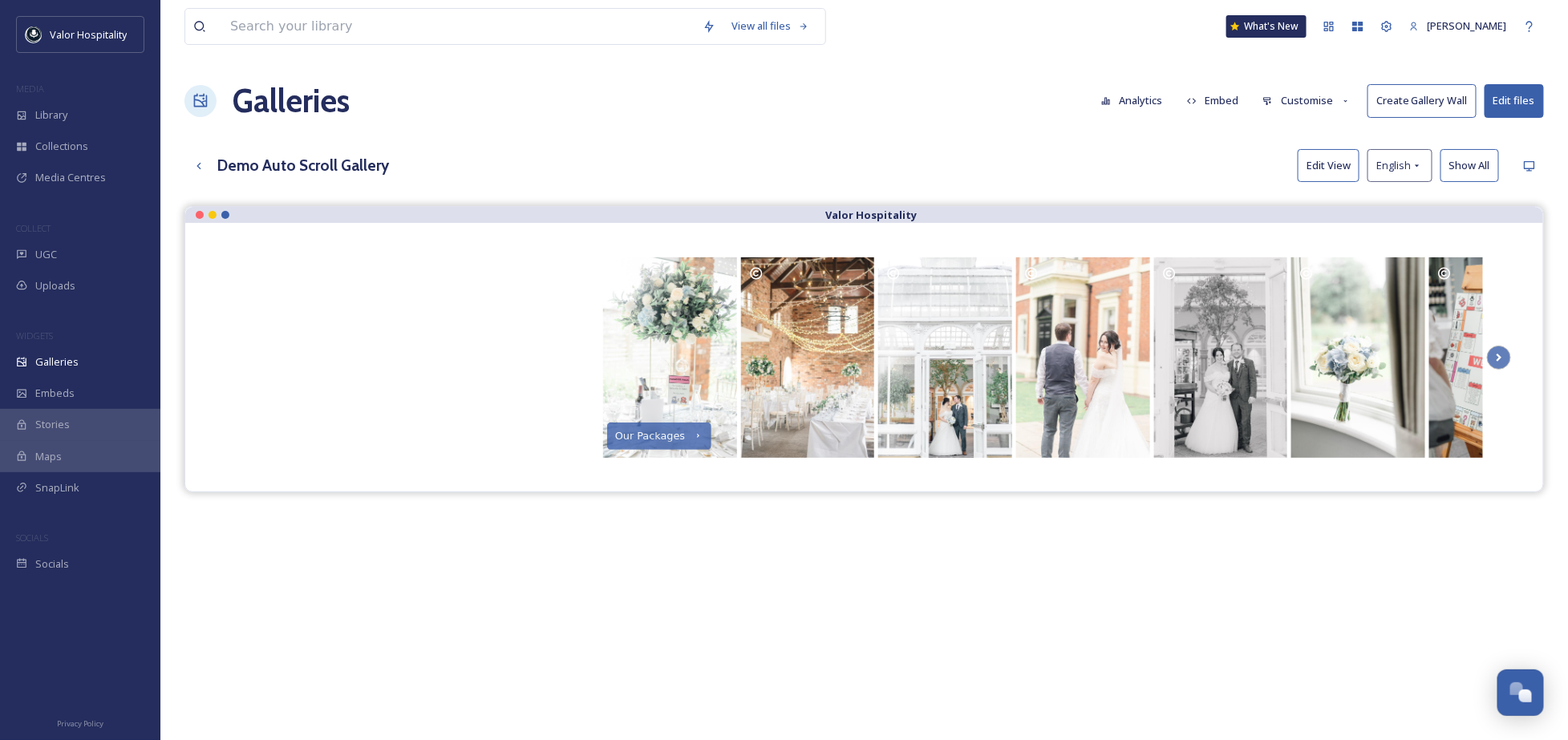
click at [915, 155] on div "Demo Auto Scroll Gallery Edit View English Show All" at bounding box center [864, 165] width 1359 height 33
click at [1339, 169] on button "Edit View" at bounding box center [1328, 165] width 62 height 33
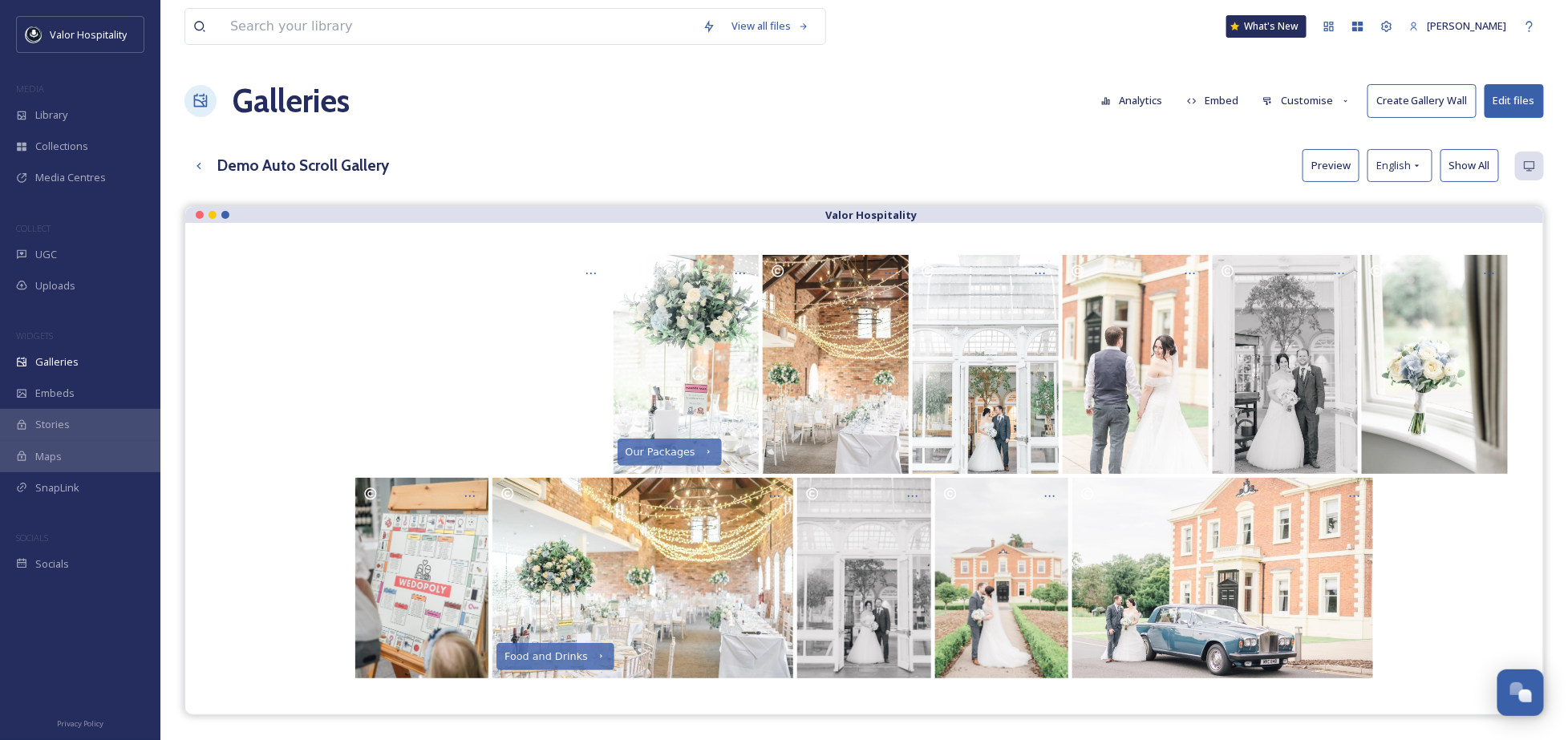
click at [1339, 169] on button "Preview" at bounding box center [1330, 165] width 57 height 33
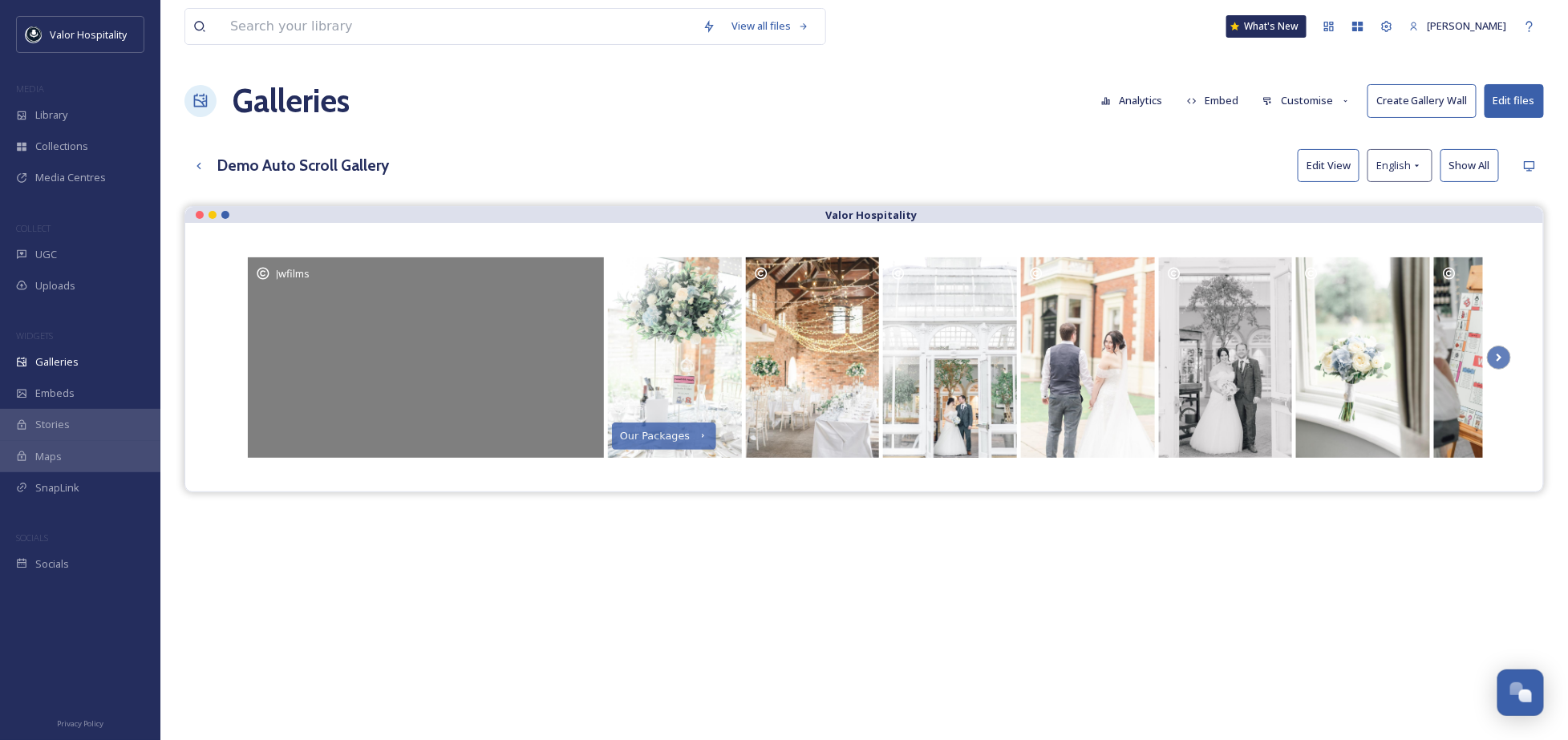
drag, startPoint x: 550, startPoint y: 391, endPoint x: 545, endPoint y: 375, distance: 16.8
click at [550, 390] on div "Jwfilms" at bounding box center [426, 358] width 356 height 200
drag, startPoint x: 570, startPoint y: 280, endPoint x: 404, endPoint y: 249, distance: 168.9
click at [568, 277] on div "Jwfilms" at bounding box center [425, 273] width 340 height 16
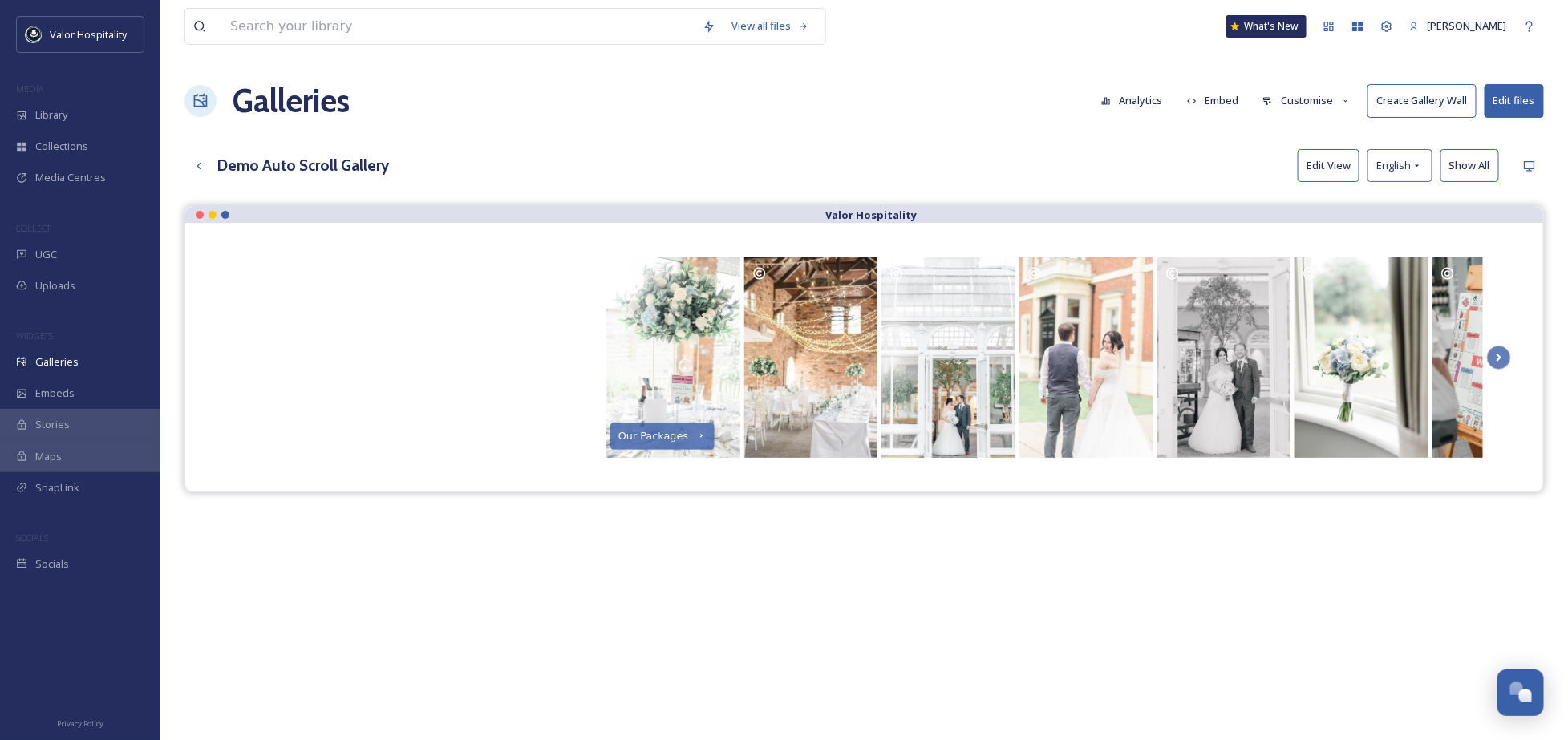
click at [278, 216] on div "Valor Hospitality" at bounding box center [864, 215] width 1358 height 16
click at [244, 168] on h3 "Demo Auto Scroll Gallery" at bounding box center [303, 165] width 172 height 23
click at [194, 156] on div "Up one level" at bounding box center [199, 166] width 29 height 29
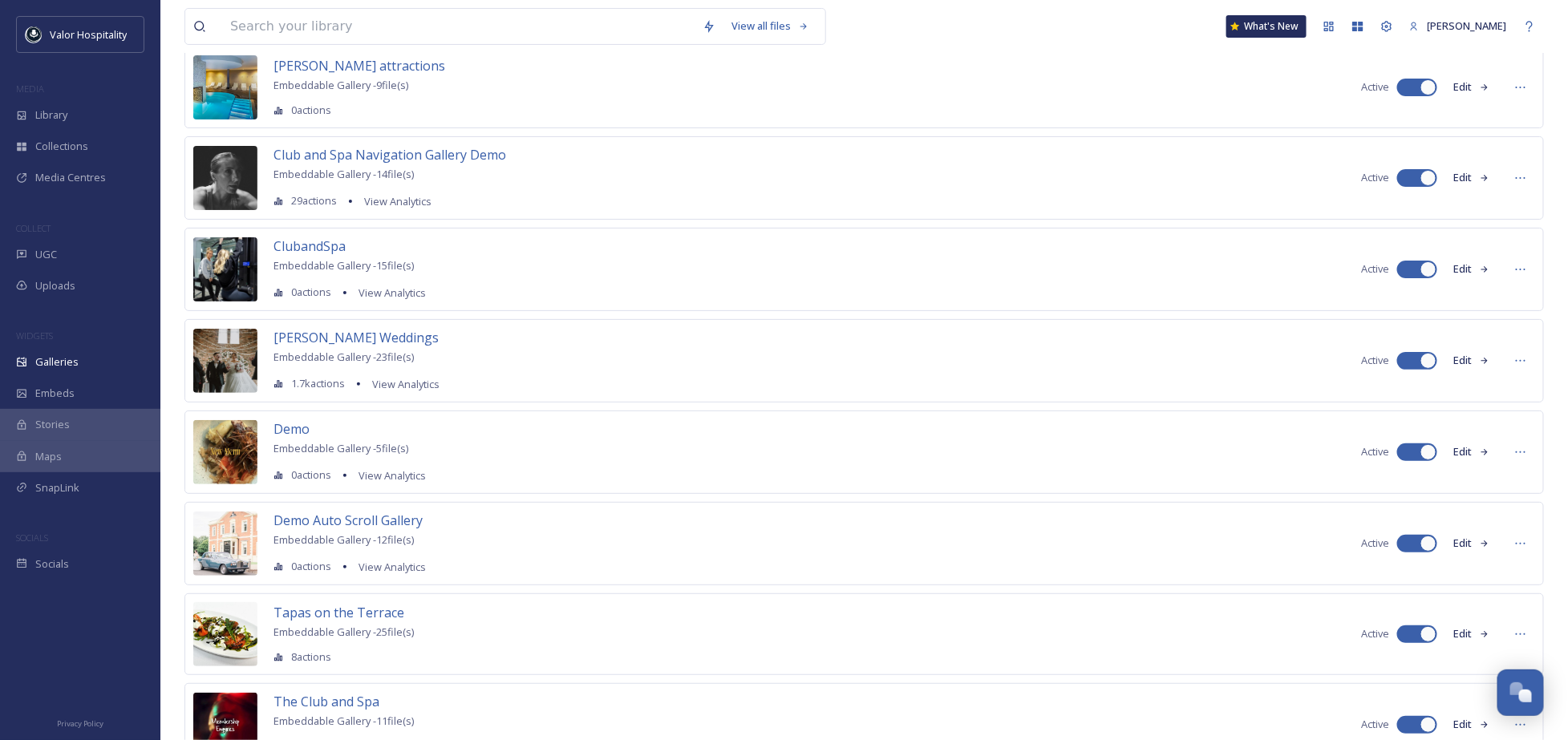
scroll to position [181, 0]
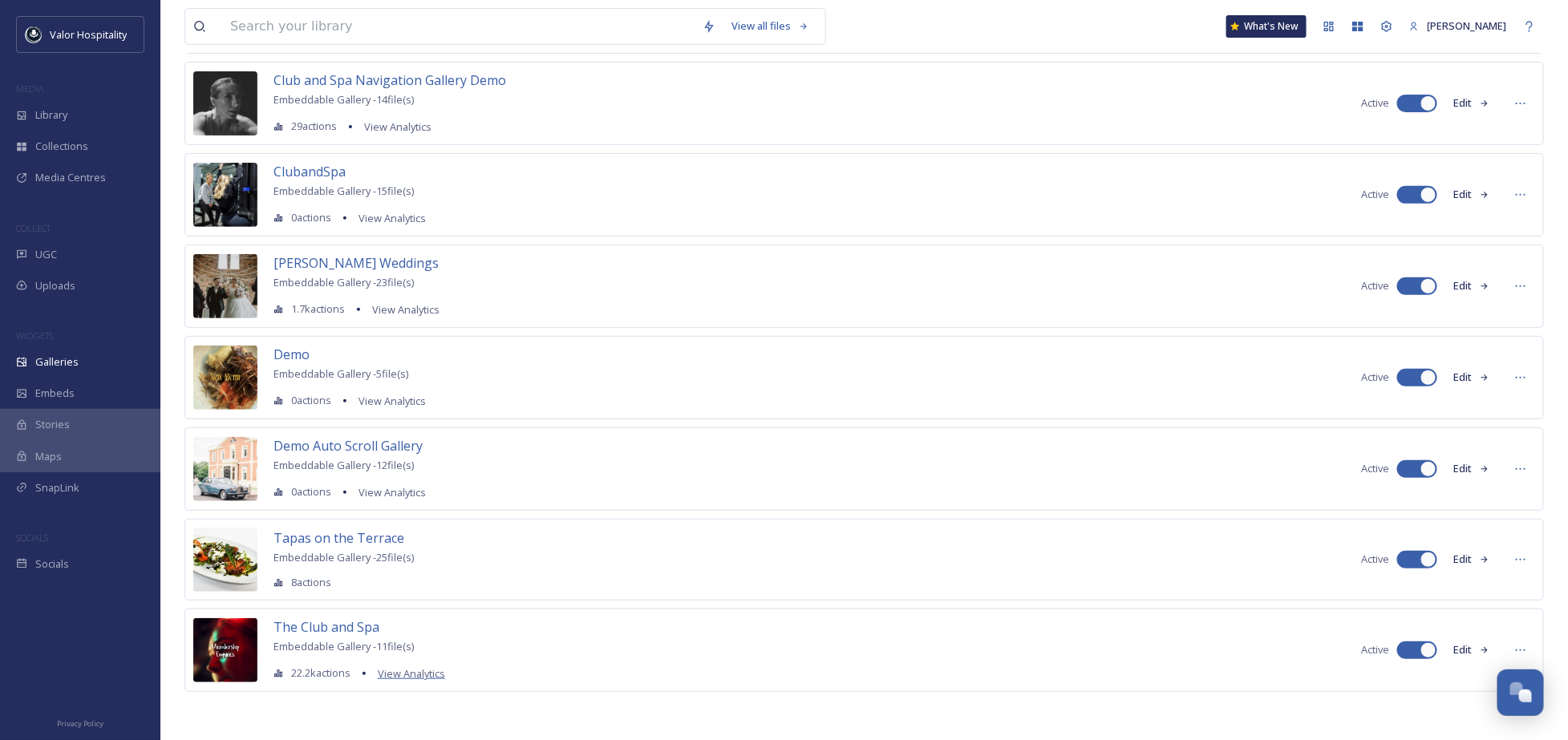
click at [428, 674] on span "View Analytics" at bounding box center [411, 673] width 68 height 15
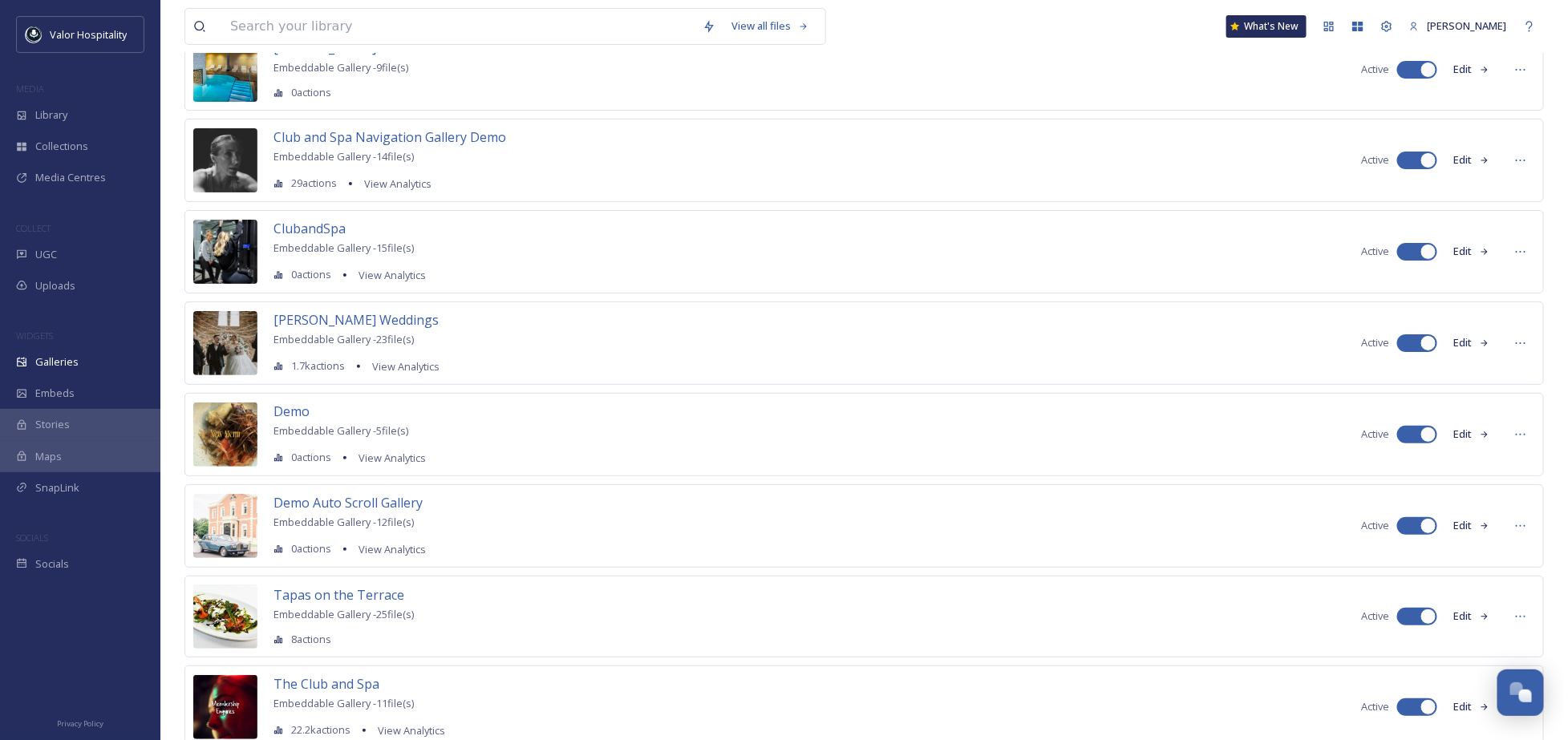
scroll to position [181, 0]
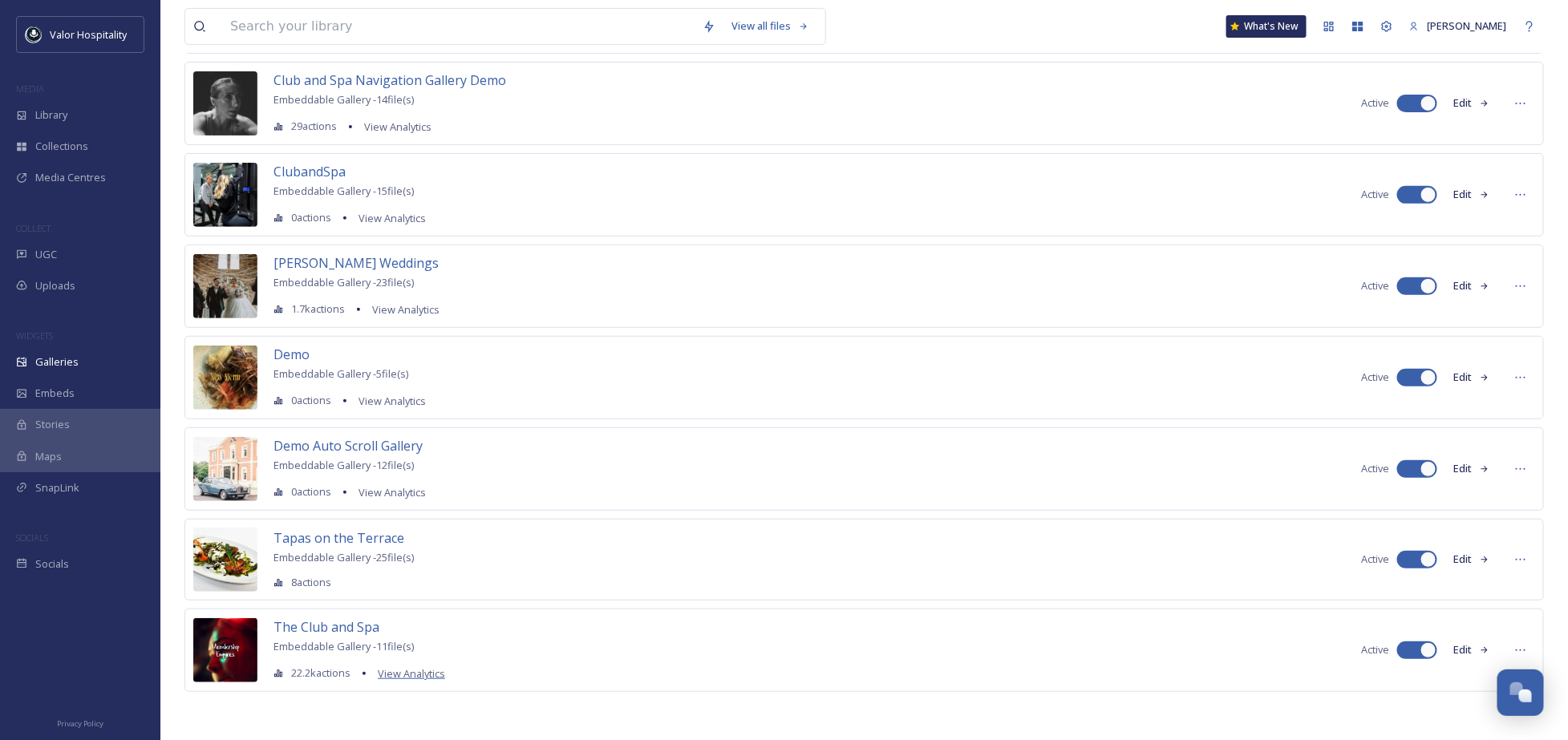
click at [415, 678] on span "View Analytics" at bounding box center [411, 673] width 68 height 15
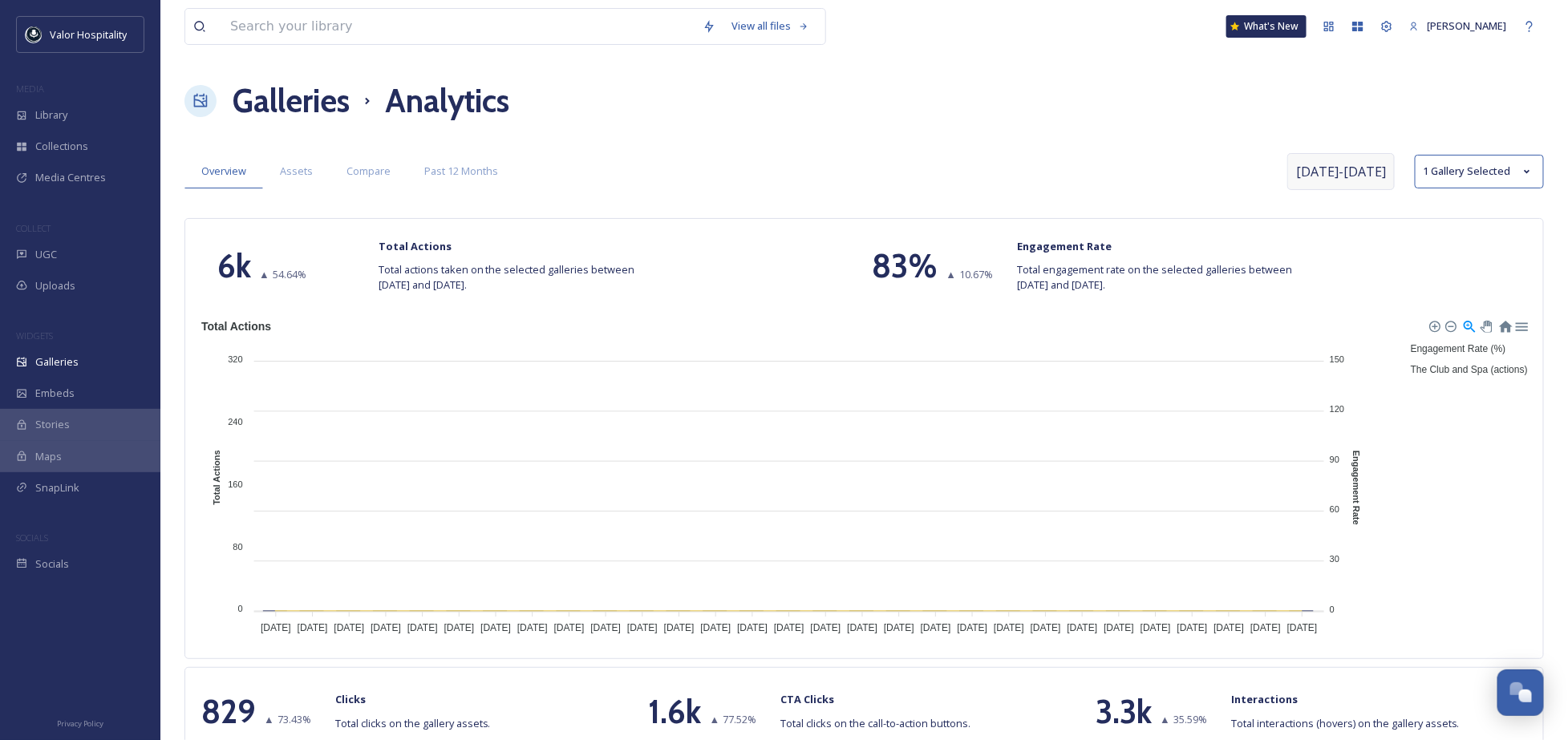
click at [1364, 169] on span "Jul 22 - Aug 19" at bounding box center [1340, 171] width 90 height 19
select select "6"
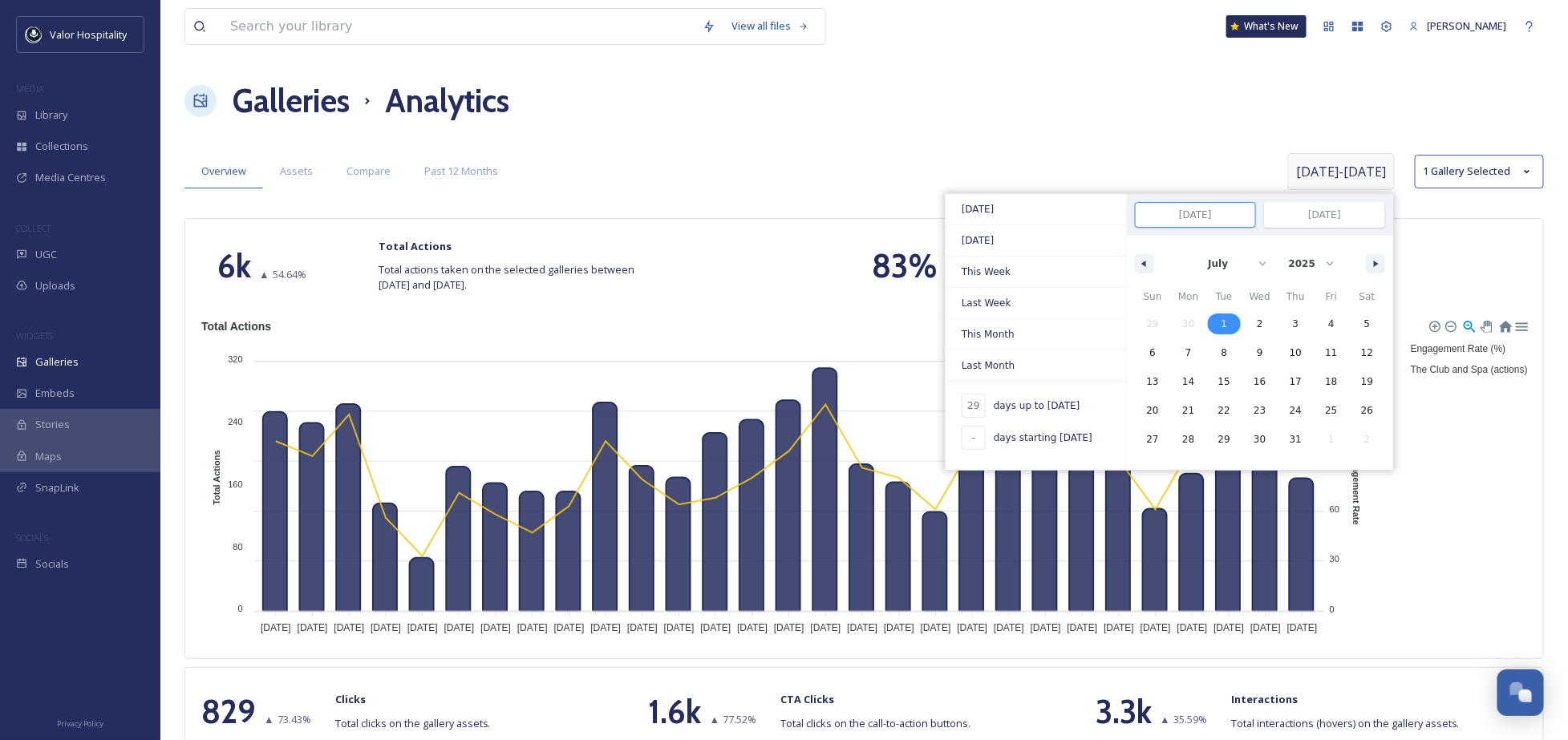
click at [1234, 314] on span "1" at bounding box center [1224, 324] width 36 height 21
type input "-"
type input "Jul 1, 2025"
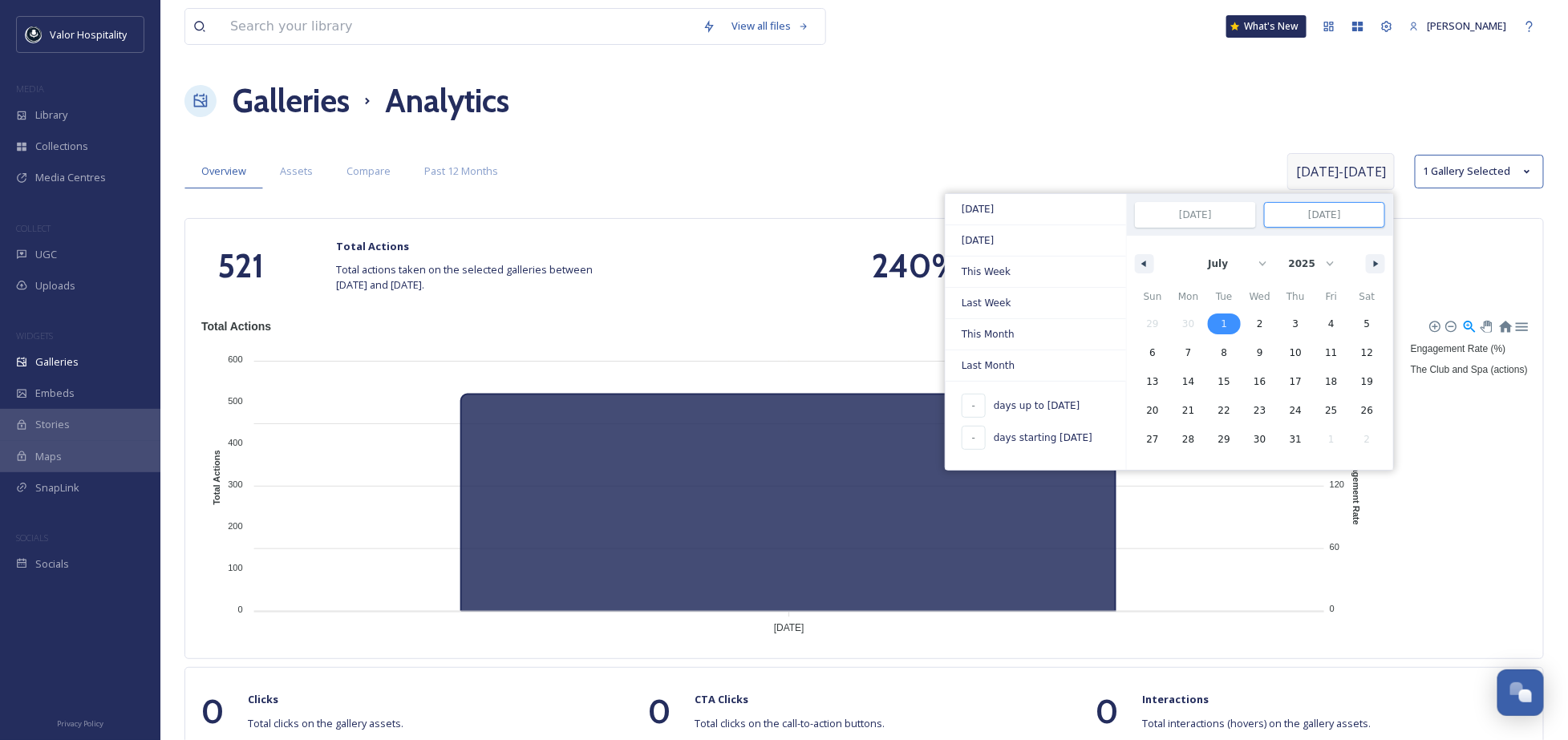
click at [1325, 211] on input "Jul 1, 2025" at bounding box center [1324, 215] width 120 height 24
click at [1254, 263] on select "January February March April May June July August September October November De…" at bounding box center [1227, 264] width 92 height 31
select select "7"
click at [1189, 249] on select "January February March April May June July August September October November De…" at bounding box center [1227, 264] width 92 height 31
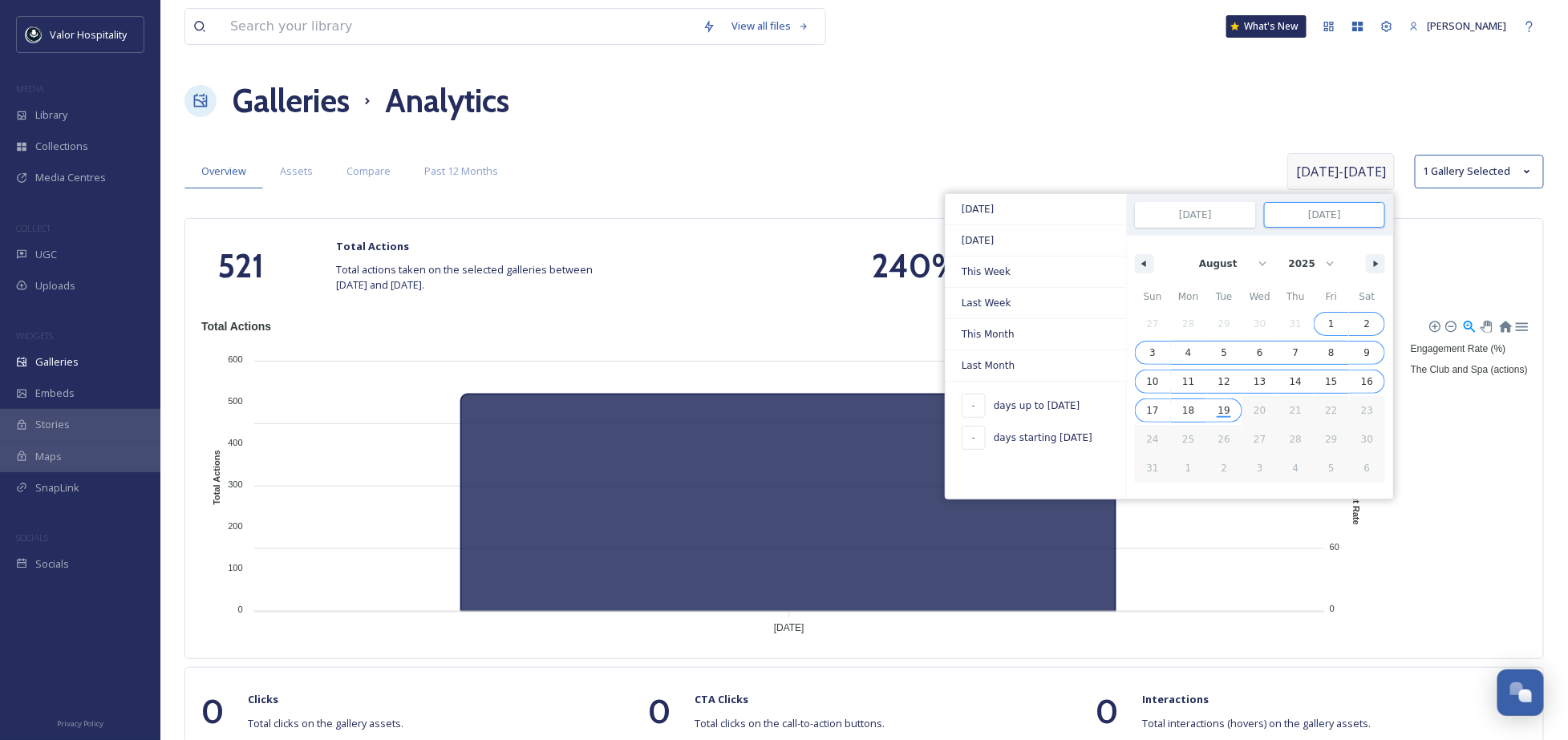
click at [1229, 411] on span "19" at bounding box center [1224, 411] width 12 height 29
type input "50"
type input "Aug 19, 2025"
select select "6"
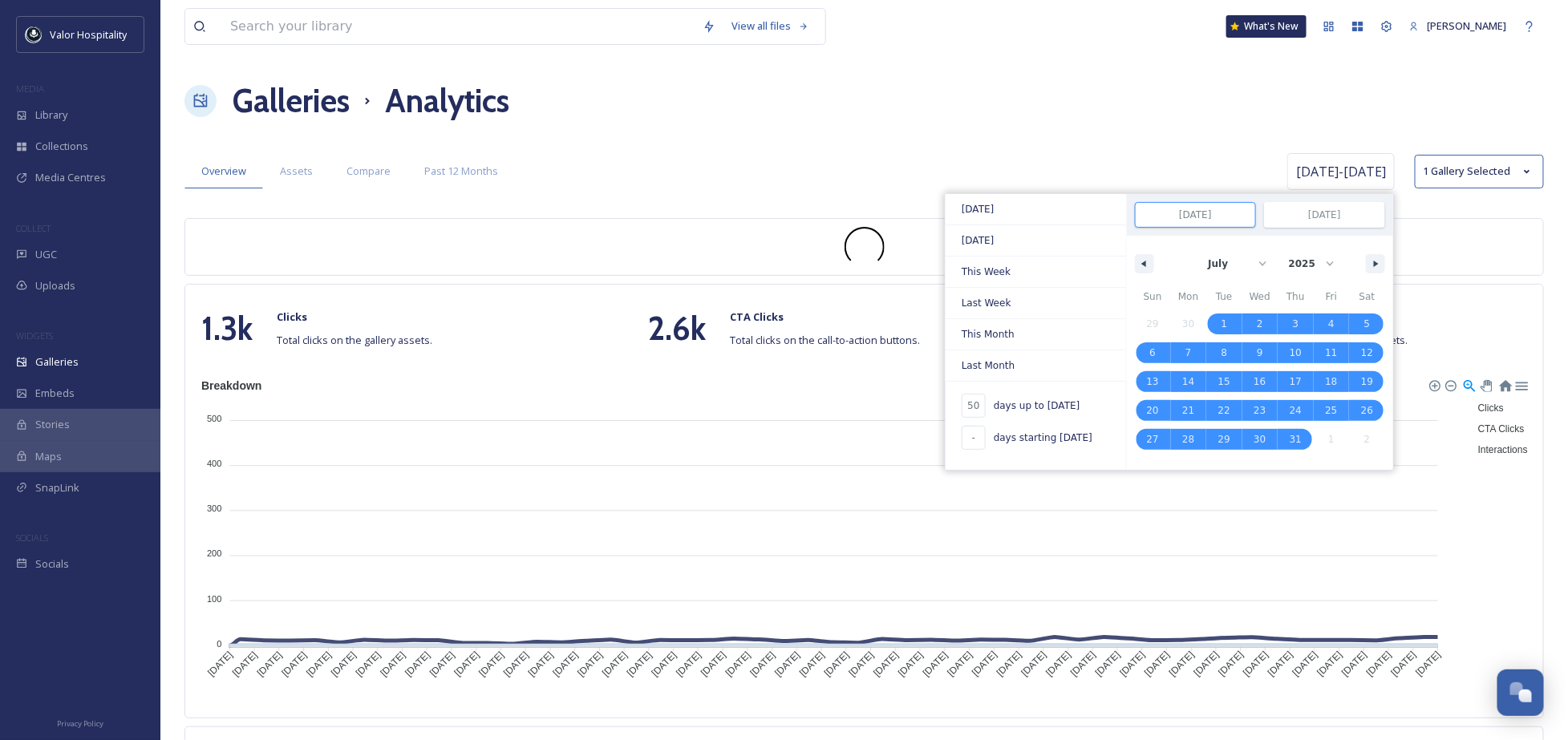
click at [1110, 104] on div "Galleries Analytics" at bounding box center [864, 101] width 1359 height 48
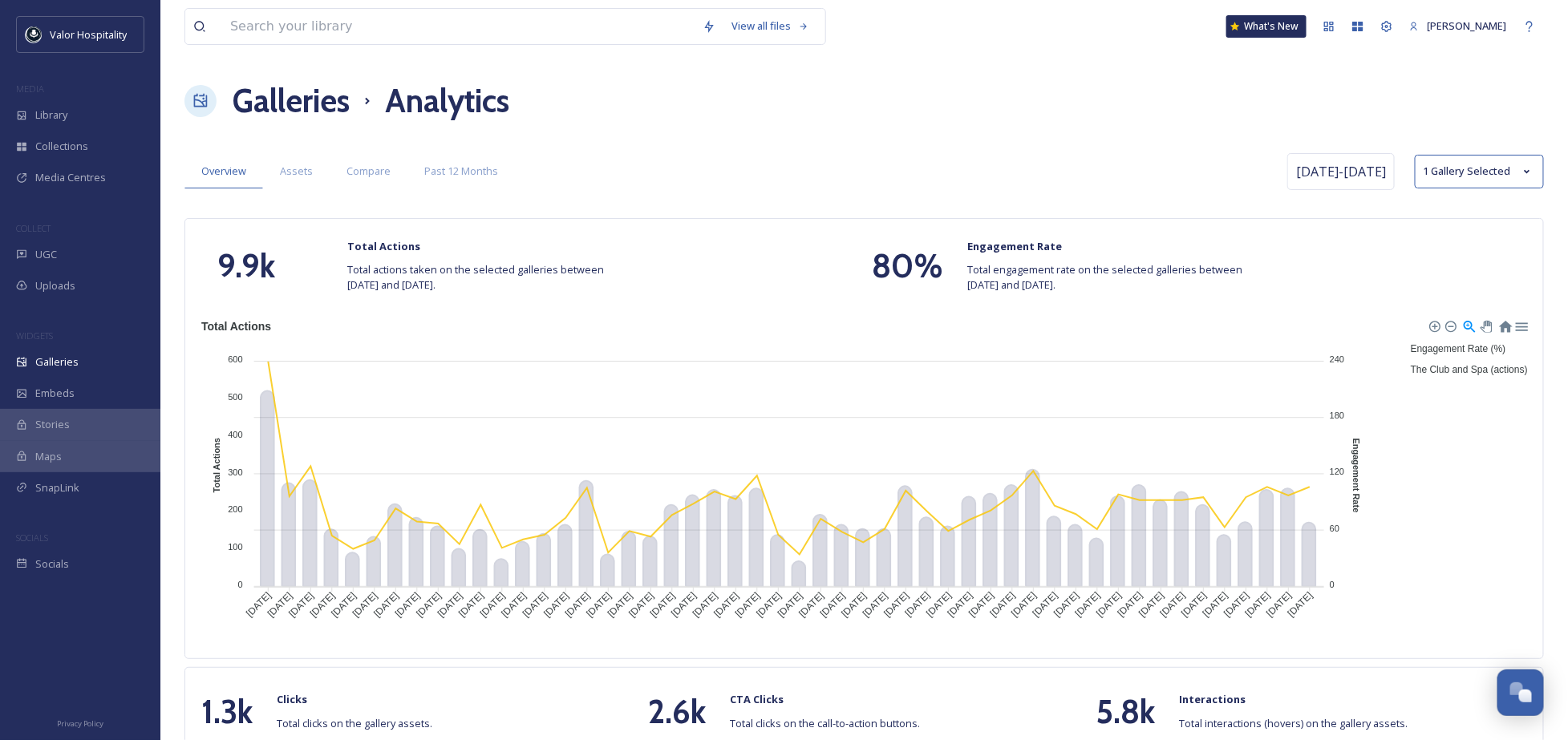
click at [1464, 347] on span "Engagement Rate (%)" at bounding box center [1453, 348] width 108 height 11
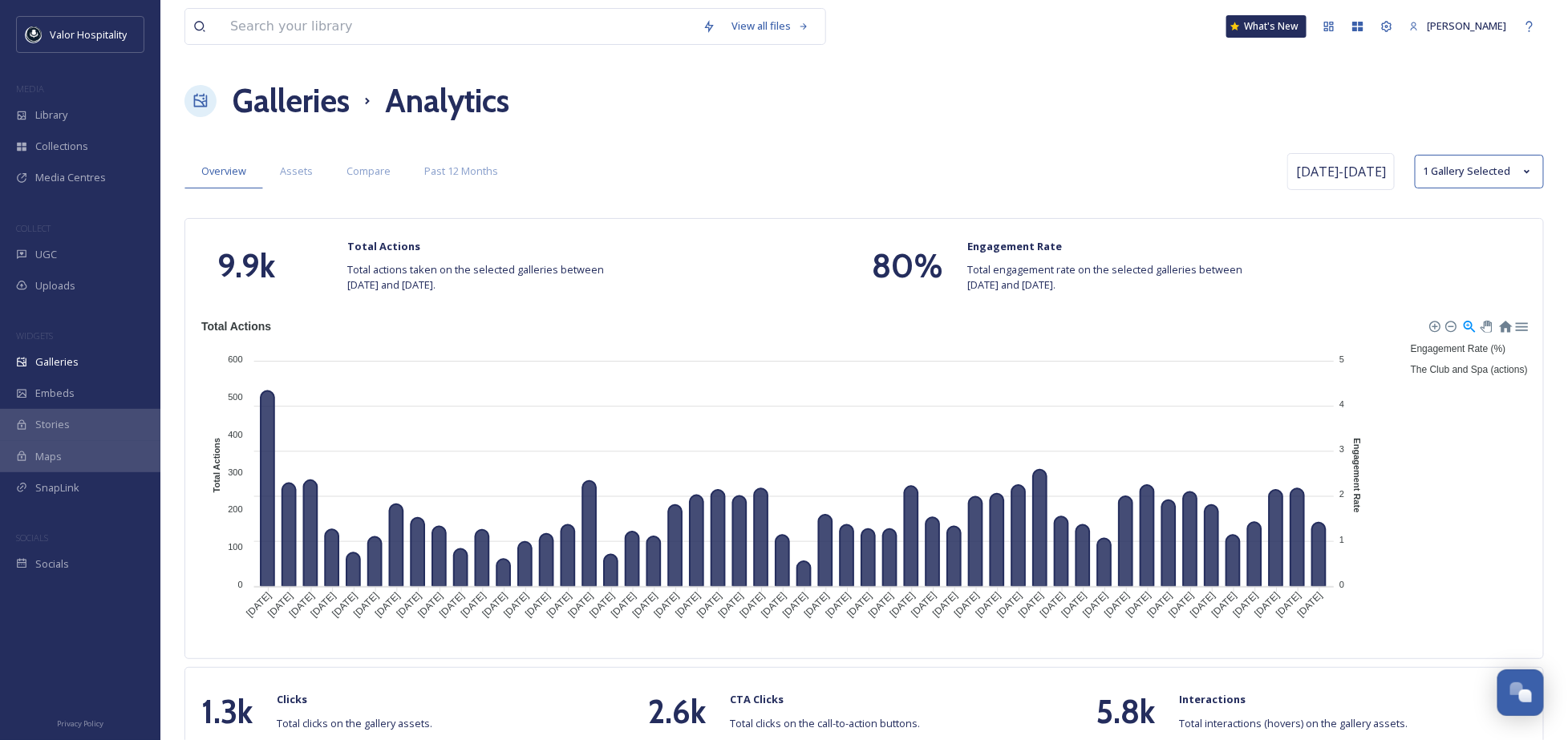
click at [1464, 347] on span "Engagement Rate (%)" at bounding box center [1453, 348] width 108 height 11
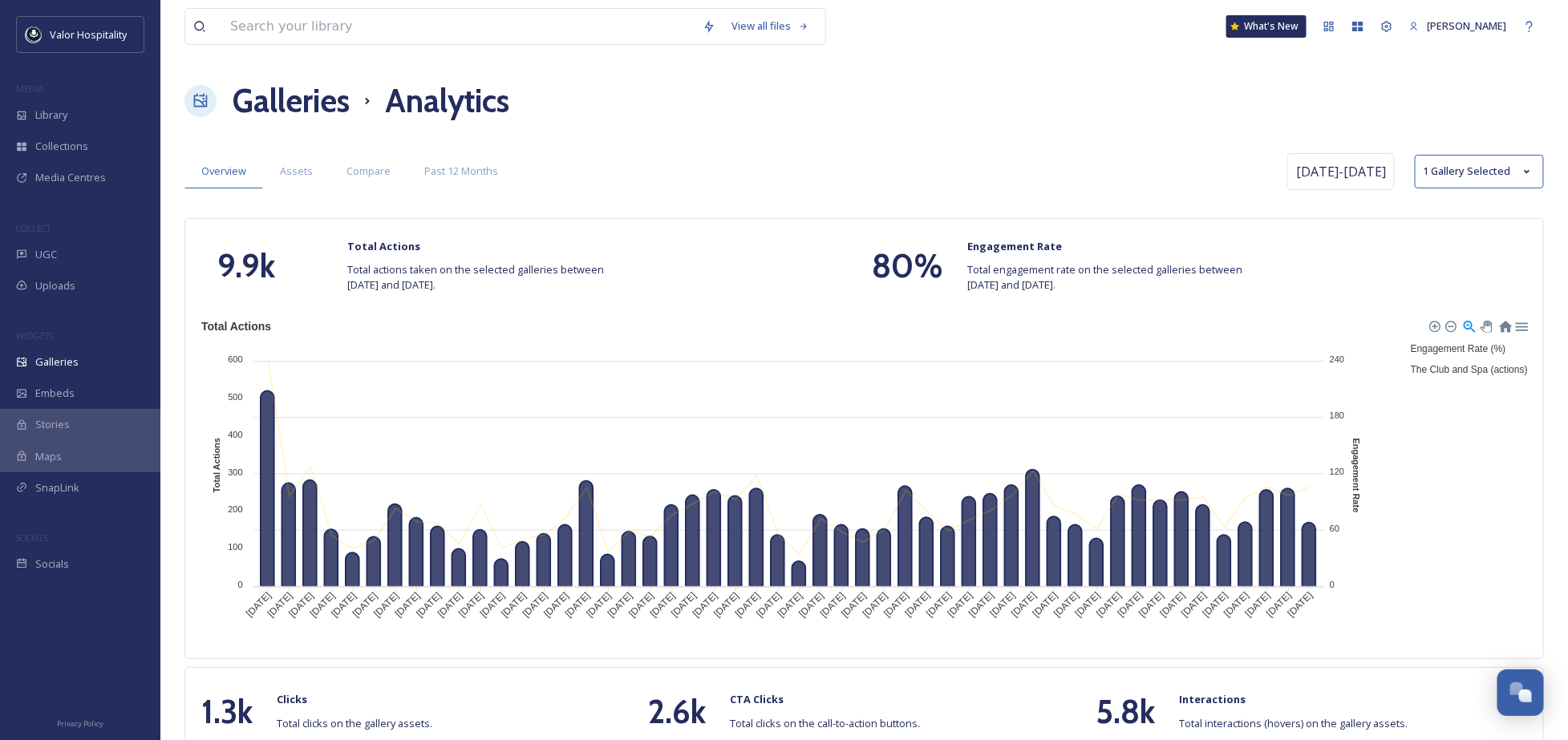
click at [1457, 366] on span "The Club and Spa (actions)" at bounding box center [1463, 370] width 129 height 11
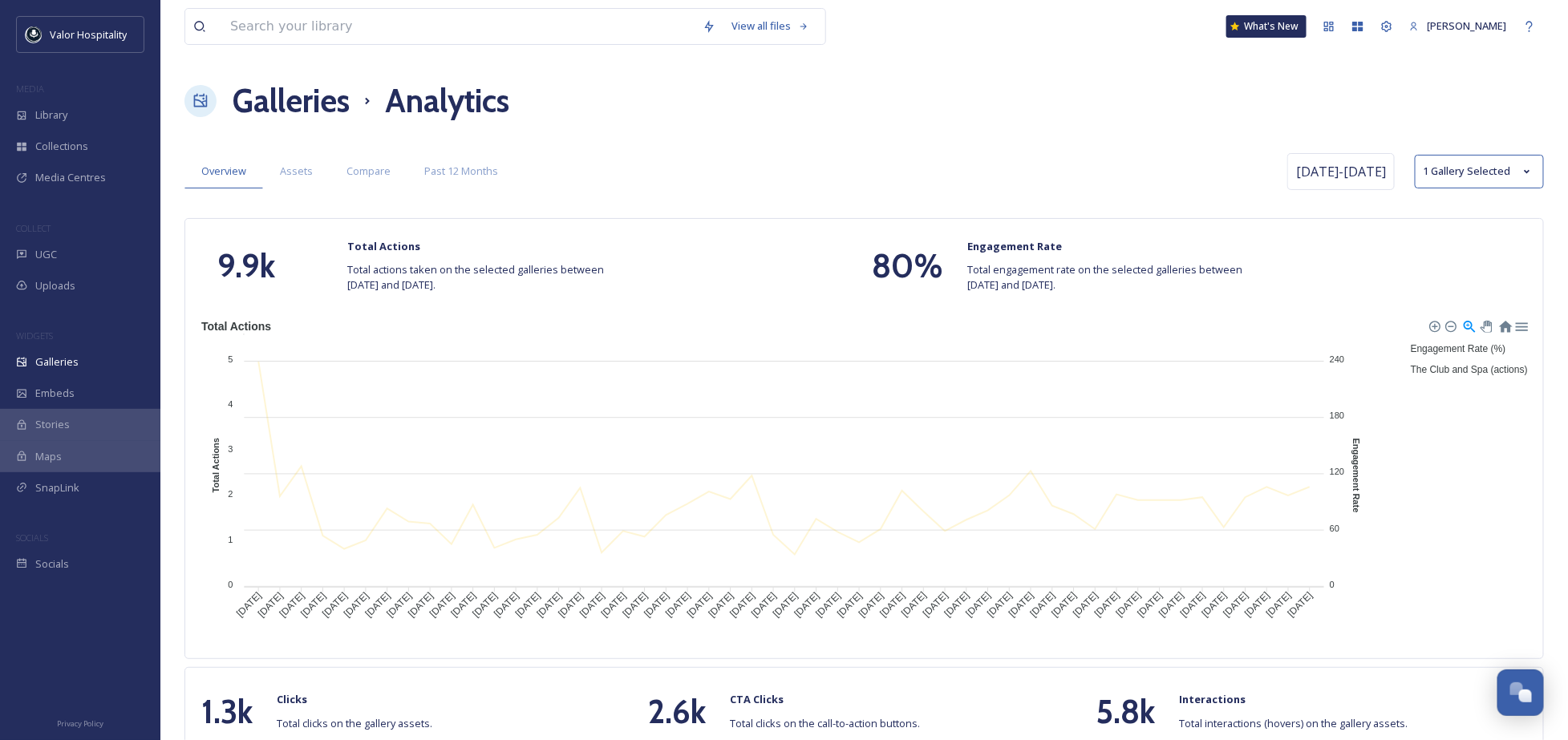
click at [1450, 369] on span "The Club and Spa (actions)" at bounding box center [1463, 370] width 129 height 11
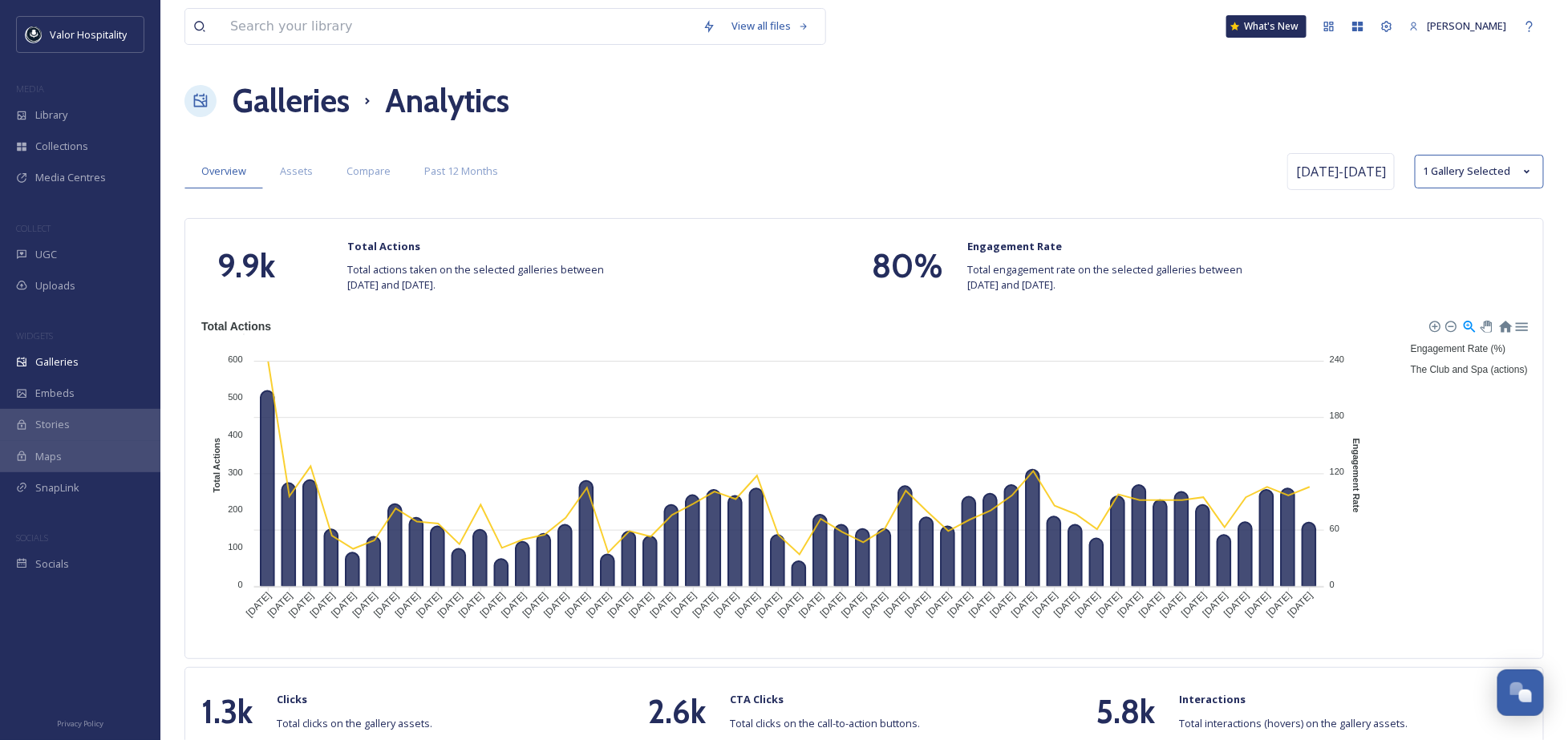
click at [1429, 380] on div "Engagement Rate (%) The Club and Spa (actions)" at bounding box center [1469, 358] width 125 height 44
click at [1248, 494] on circle at bounding box center [1246, 497] width 9 height 9
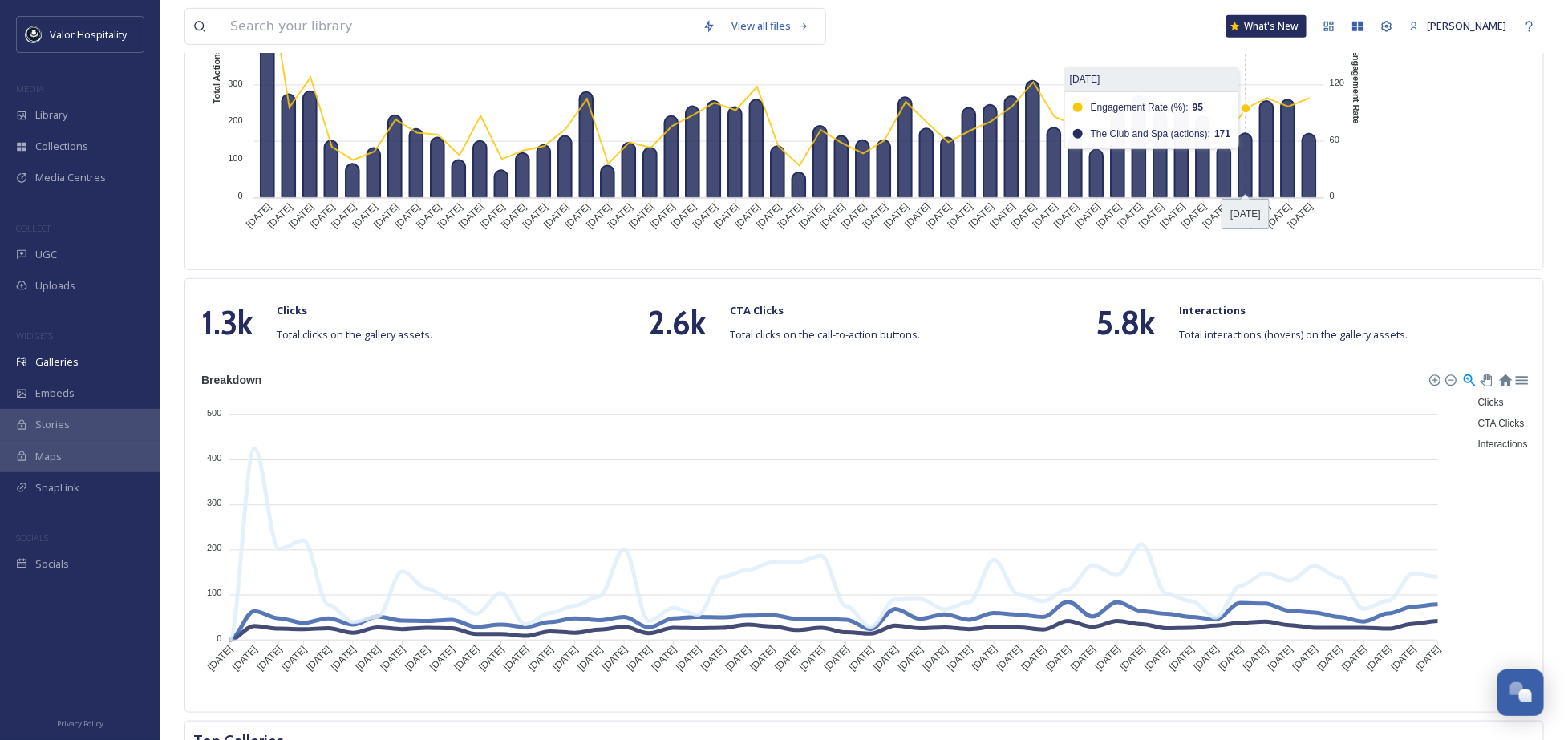
scroll to position [534, 0]
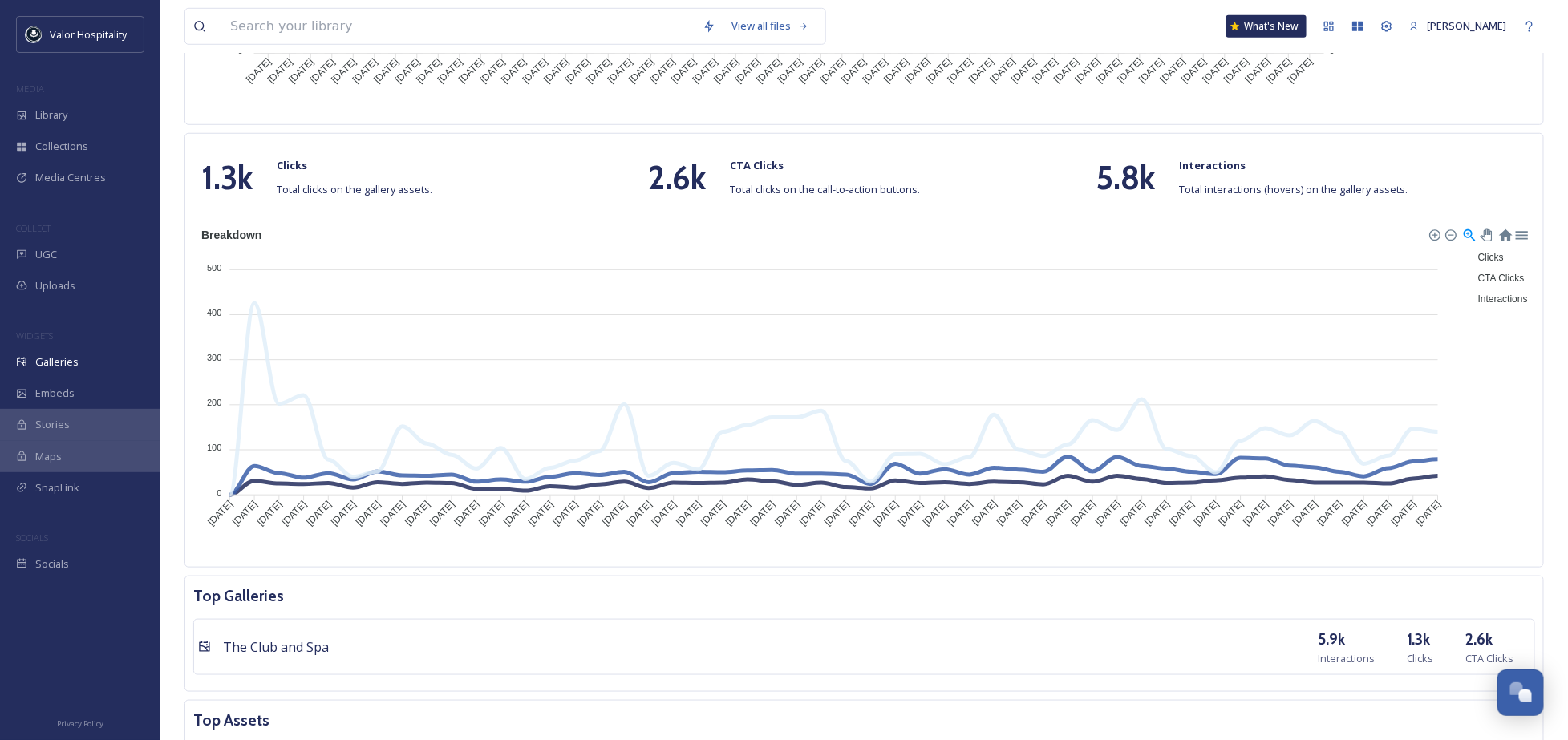
click at [771, 177] on div "CTA Clicks Total clicks on the call-to-action buttons." at bounding box center [825, 177] width 190 height 38
click at [1482, 310] on div "Clicks CTA Clicks Interactions" at bounding box center [1502, 277] width 57 height 64
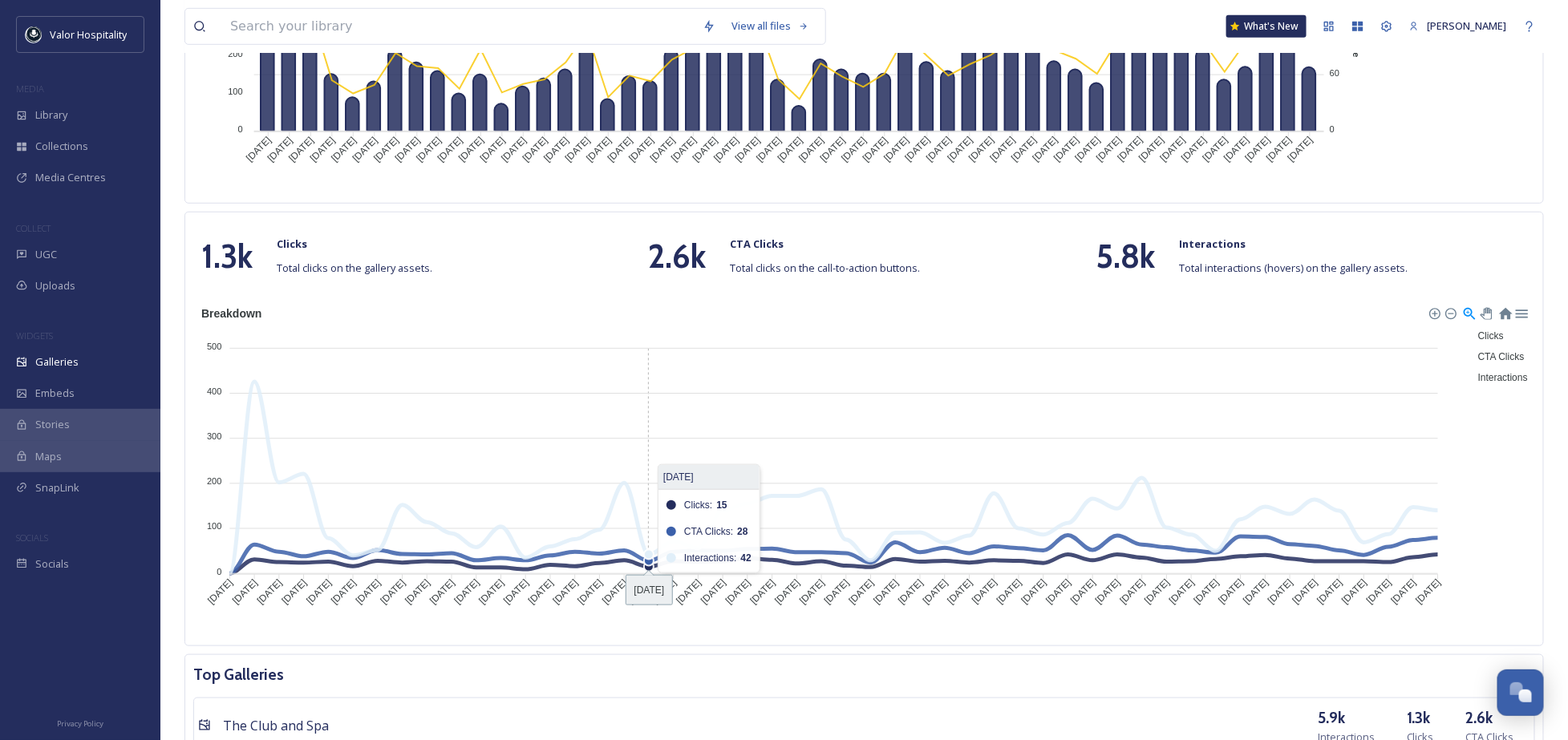
scroll to position [249, 0]
